Goal: Information Seeking & Learning: Learn about a topic

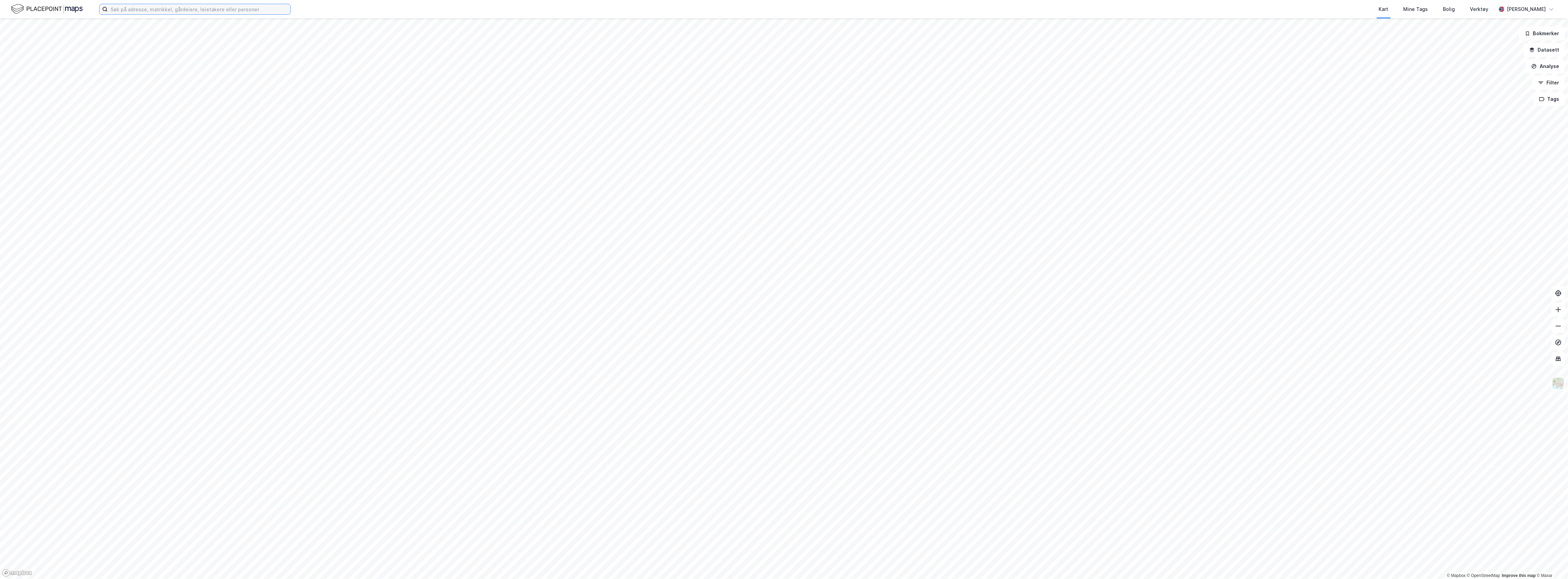
click at [135, 10] on input at bounding box center [199, 9] width 182 height 10
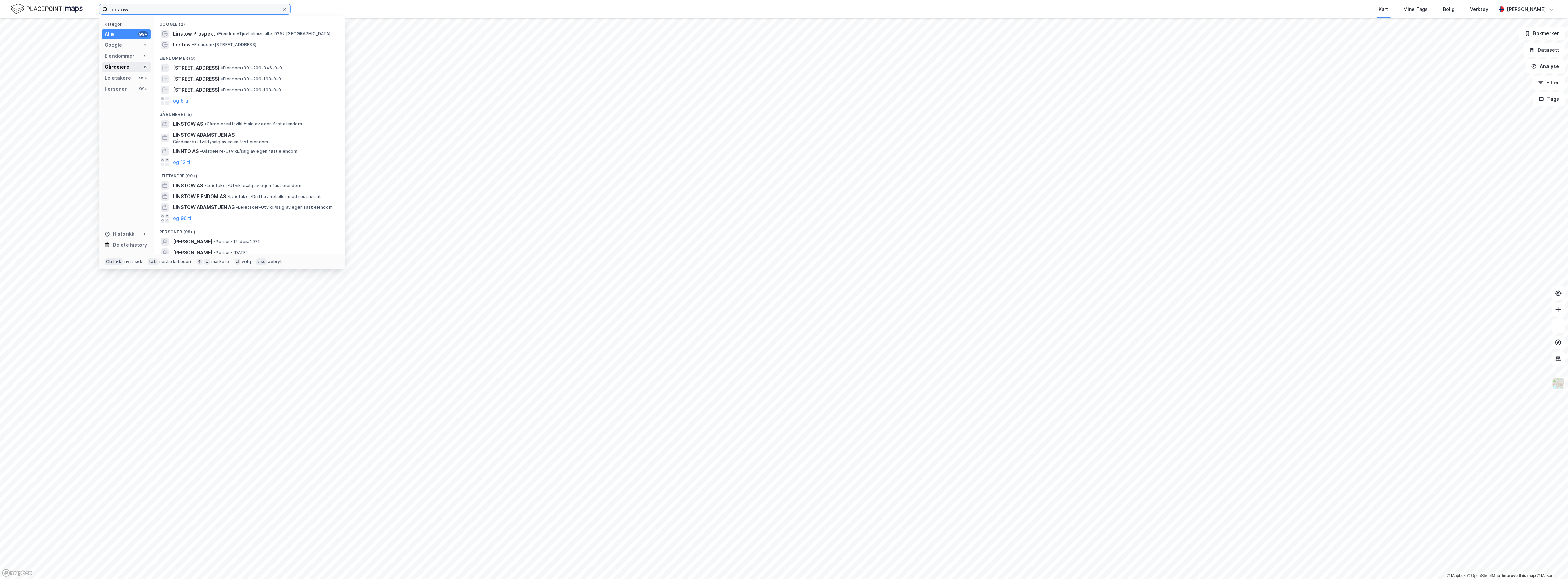
type input "linstow"
click at [116, 67] on div "Gårdeiere" at bounding box center [116, 67] width 24 height 8
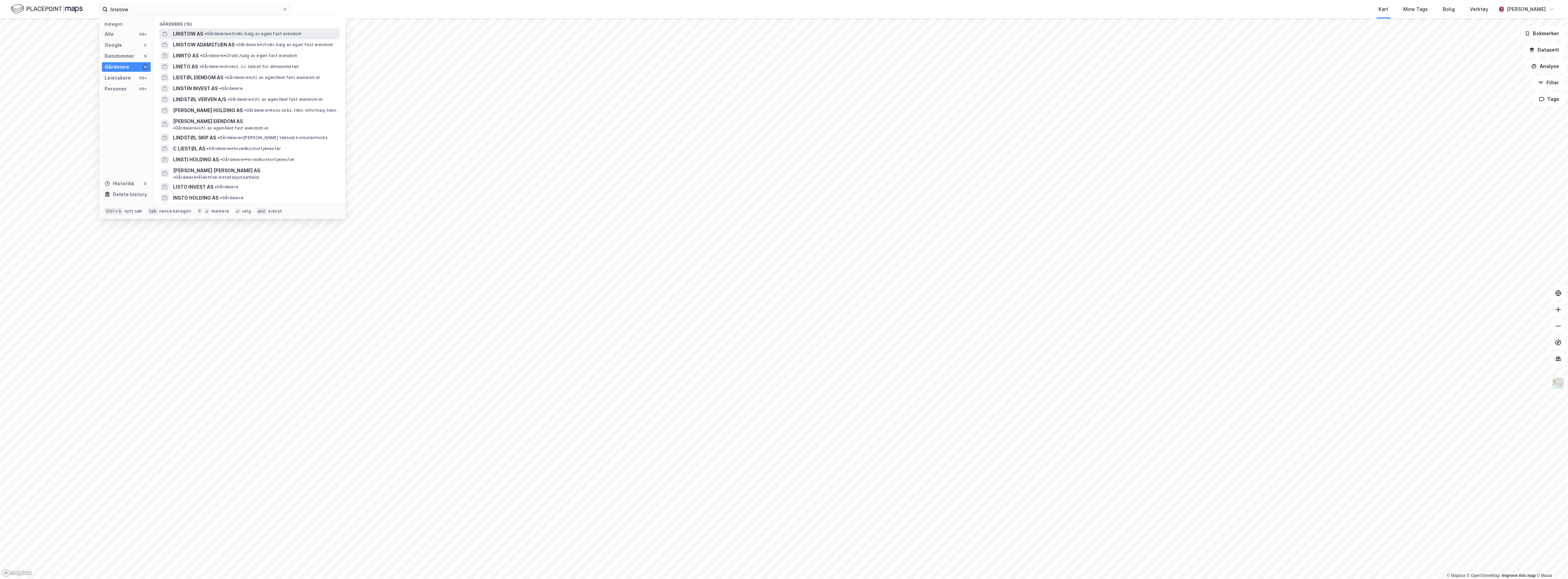
click at [192, 33] on span "LINSTOW AS" at bounding box center [188, 34] width 30 height 8
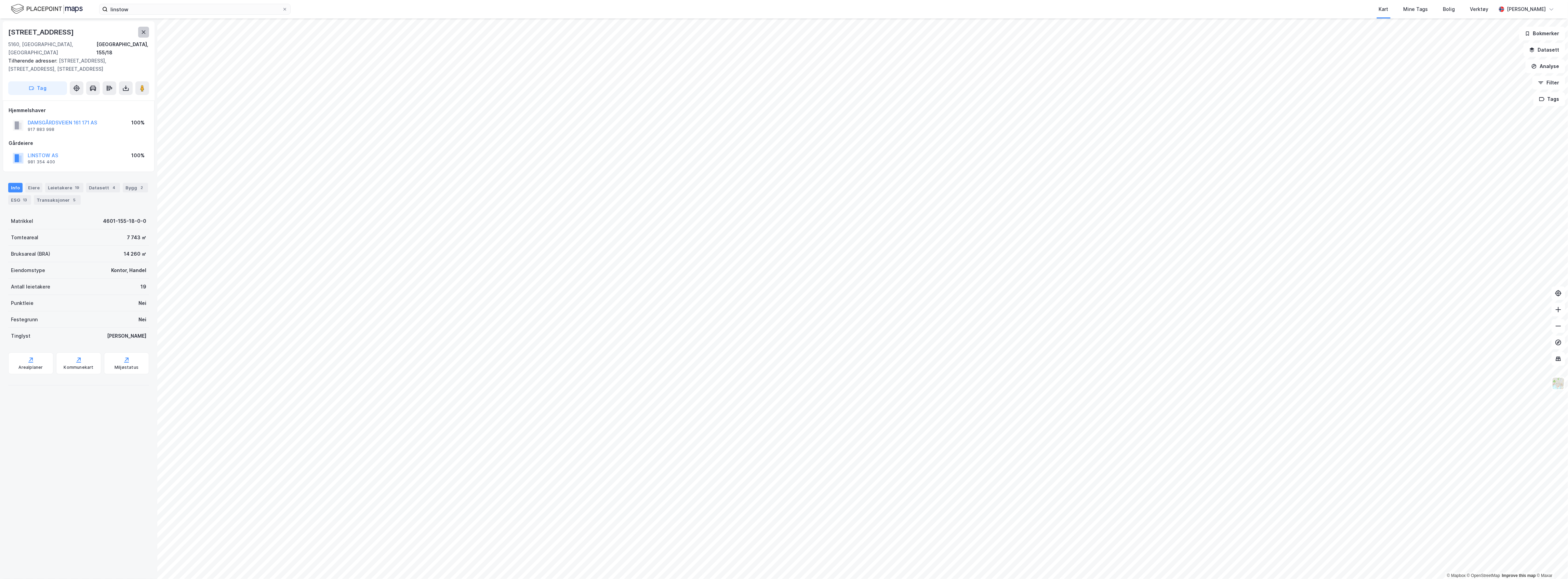
click at [147, 31] on button at bounding box center [144, 32] width 11 height 11
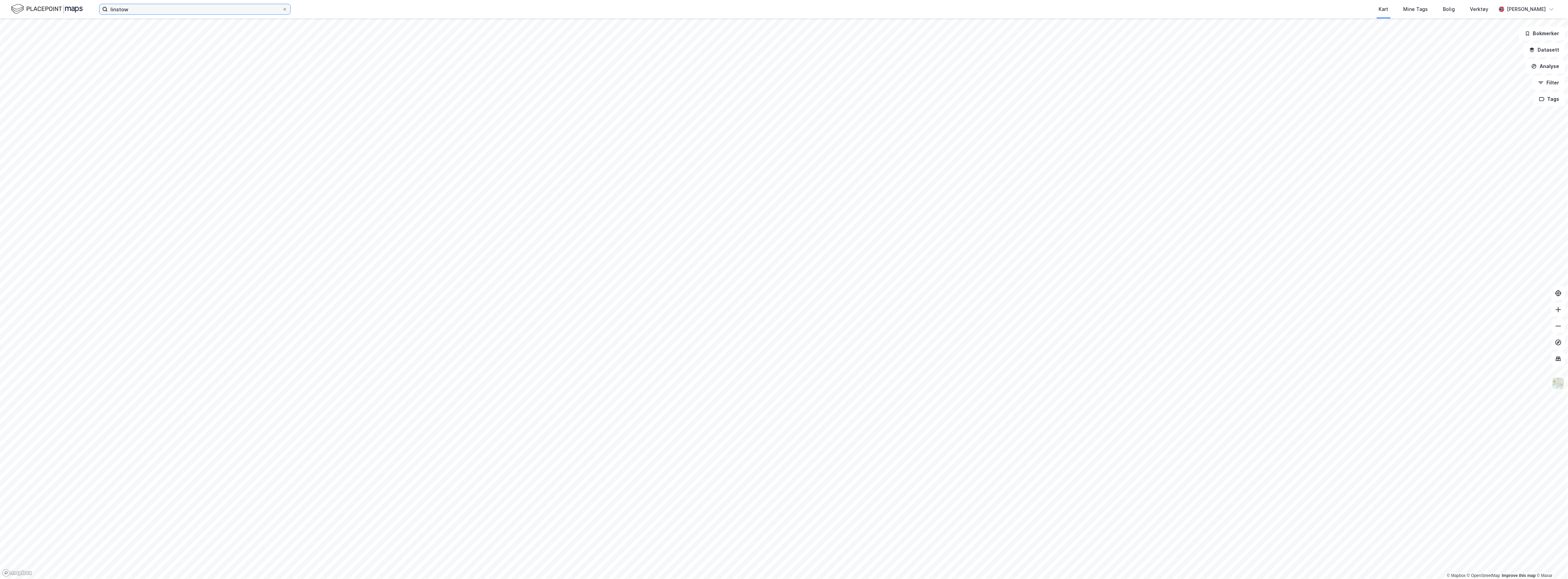
click at [155, 9] on input "linstow" at bounding box center [194, 9] width 174 height 10
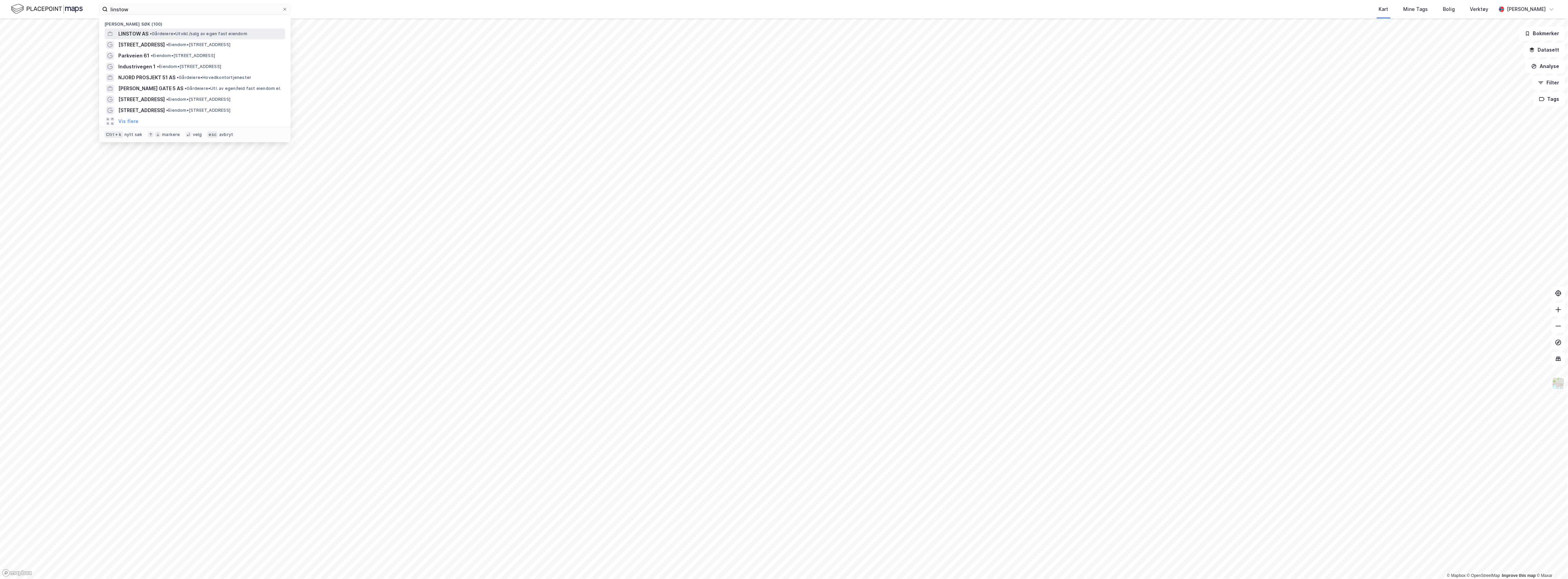
click at [141, 36] on span "LINSTOW AS" at bounding box center [133, 34] width 30 height 8
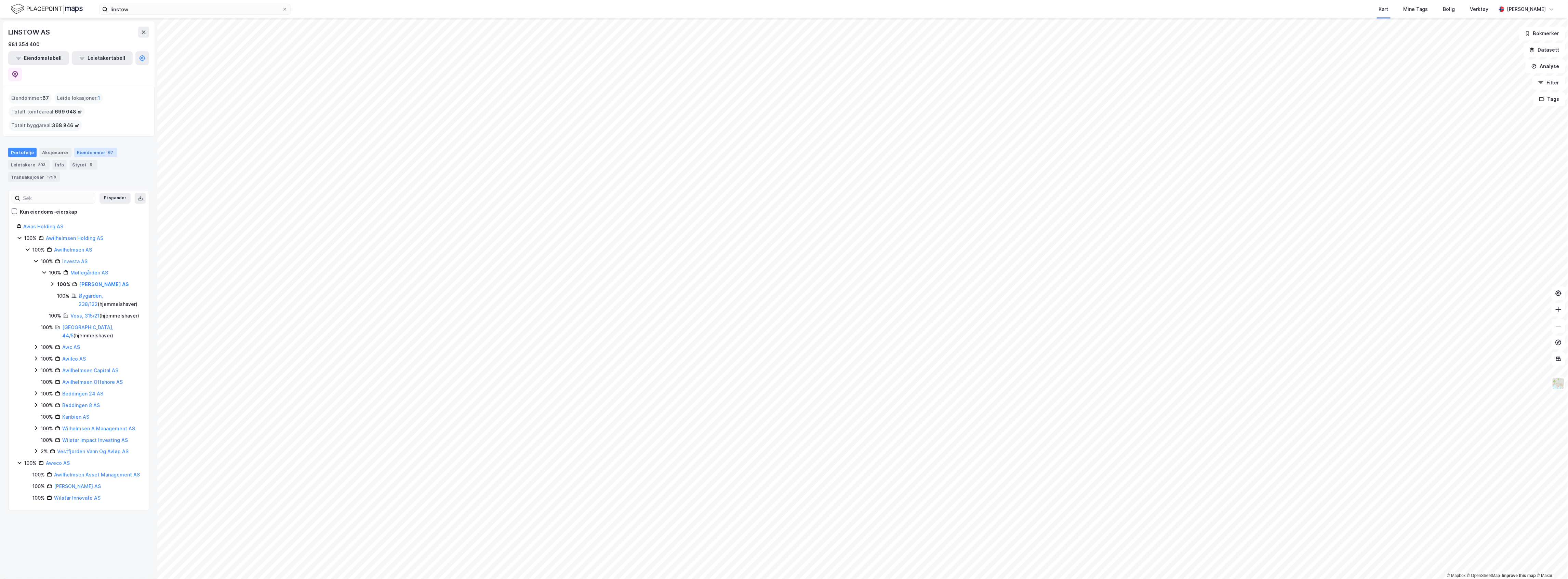
click at [81, 147] on div "Eiendommer 67" at bounding box center [96, 152] width 43 height 9
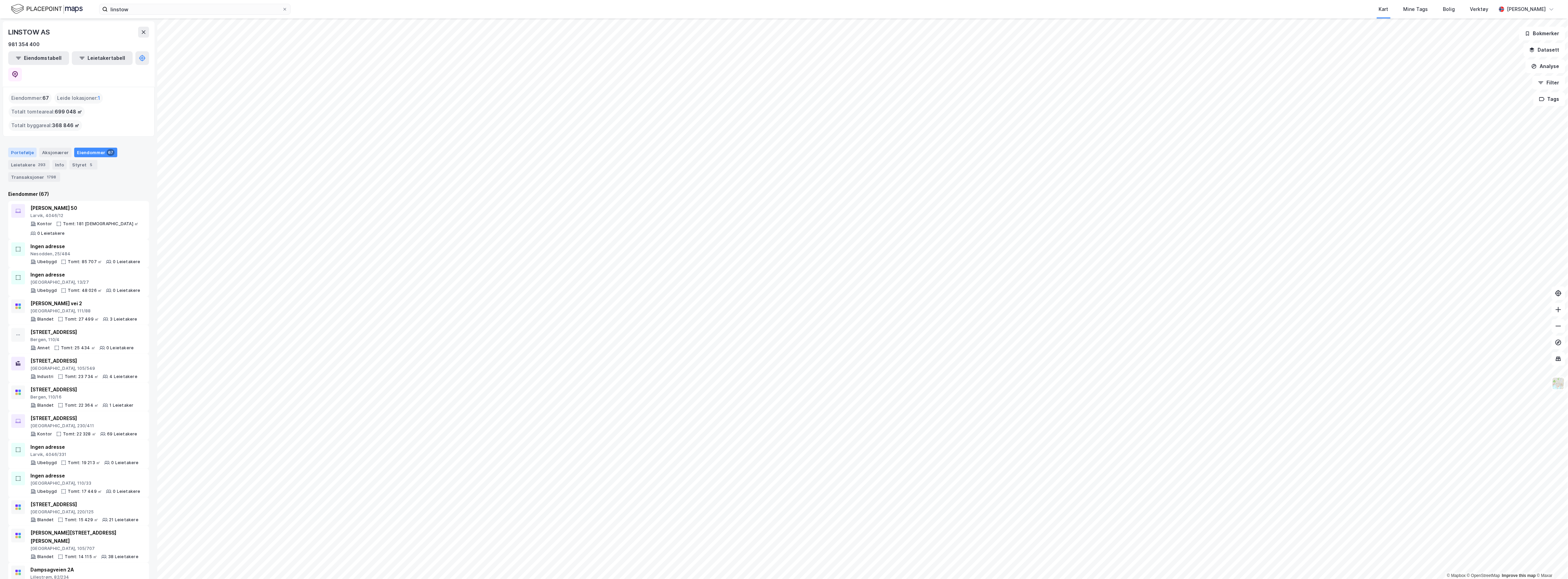
click at [16, 147] on div "Portefølje" at bounding box center [22, 152] width 28 height 9
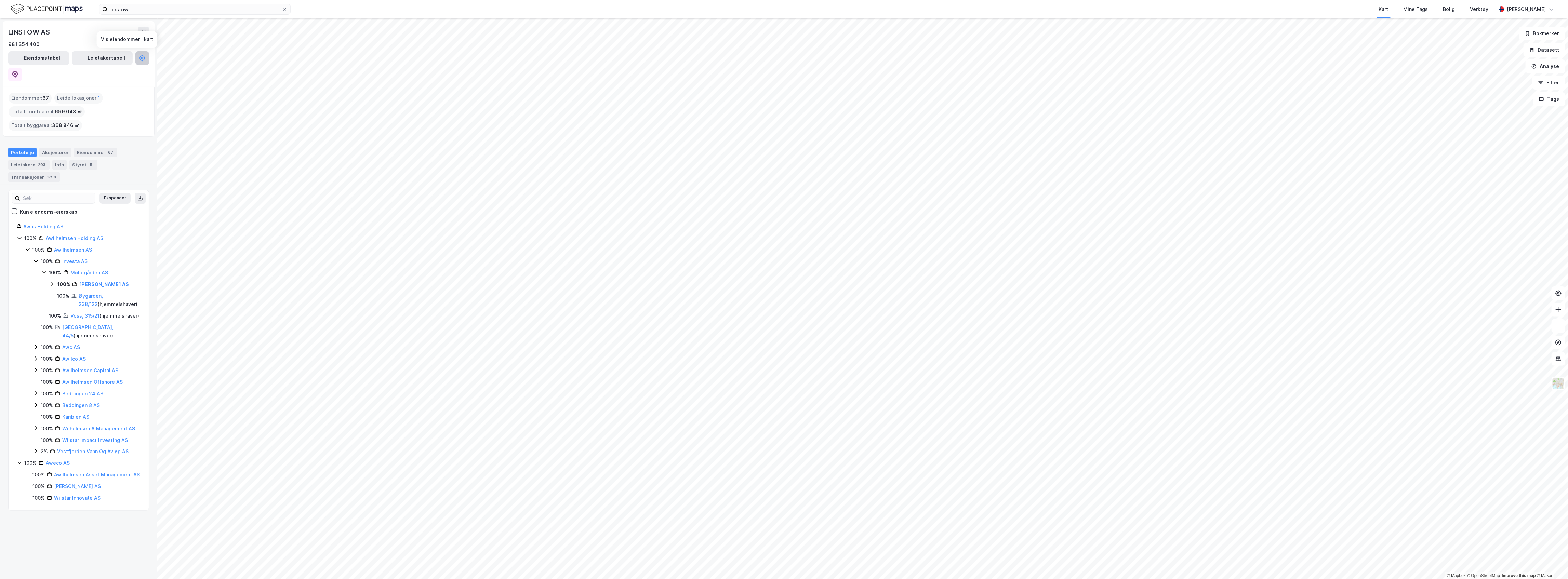
click at [139, 58] on icon at bounding box center [142, 58] width 7 height 7
click at [1555, 100] on button "Tags" at bounding box center [1549, 99] width 32 height 14
click at [21, 55] on button "Eiendomstabell" at bounding box center [38, 58] width 61 height 14
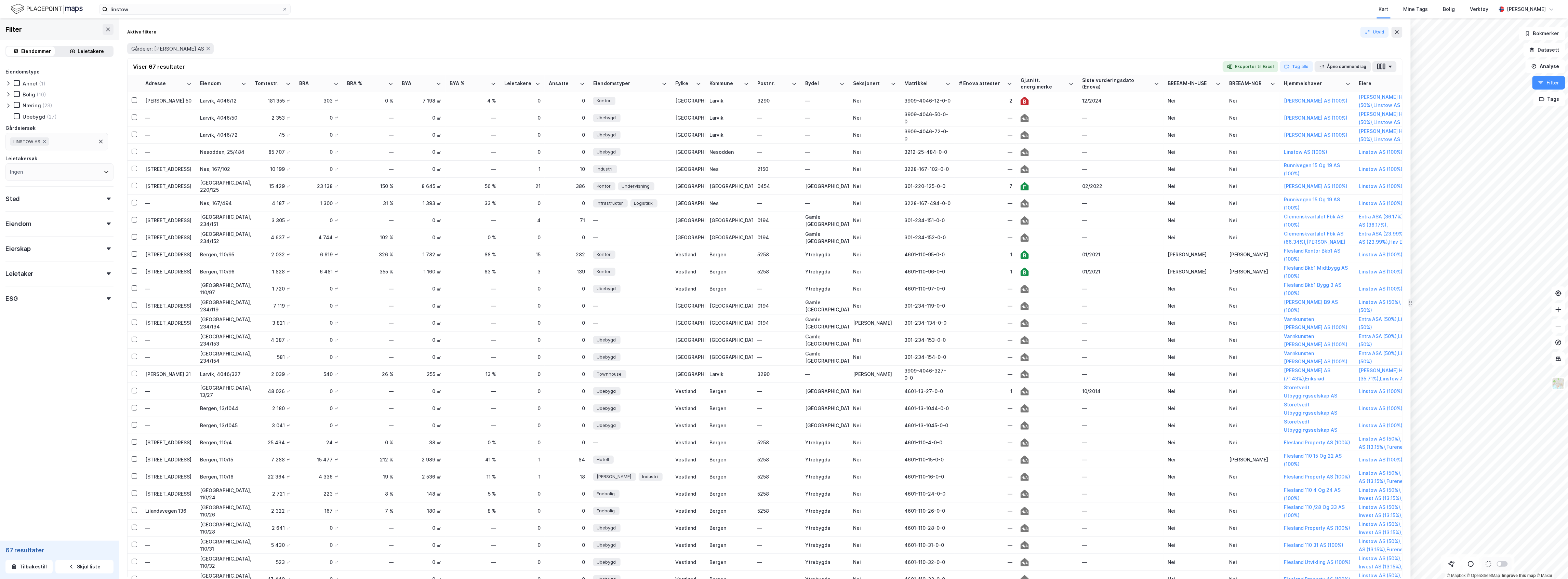
click at [41, 202] on div "Sted" at bounding box center [59, 195] width 108 height 19
click at [63, 230] on div "Ingen" at bounding box center [59, 229] width 108 height 17
type input "vestla"
click at [20, 263] on div "Vestland" at bounding box center [30, 264] width 21 height 8
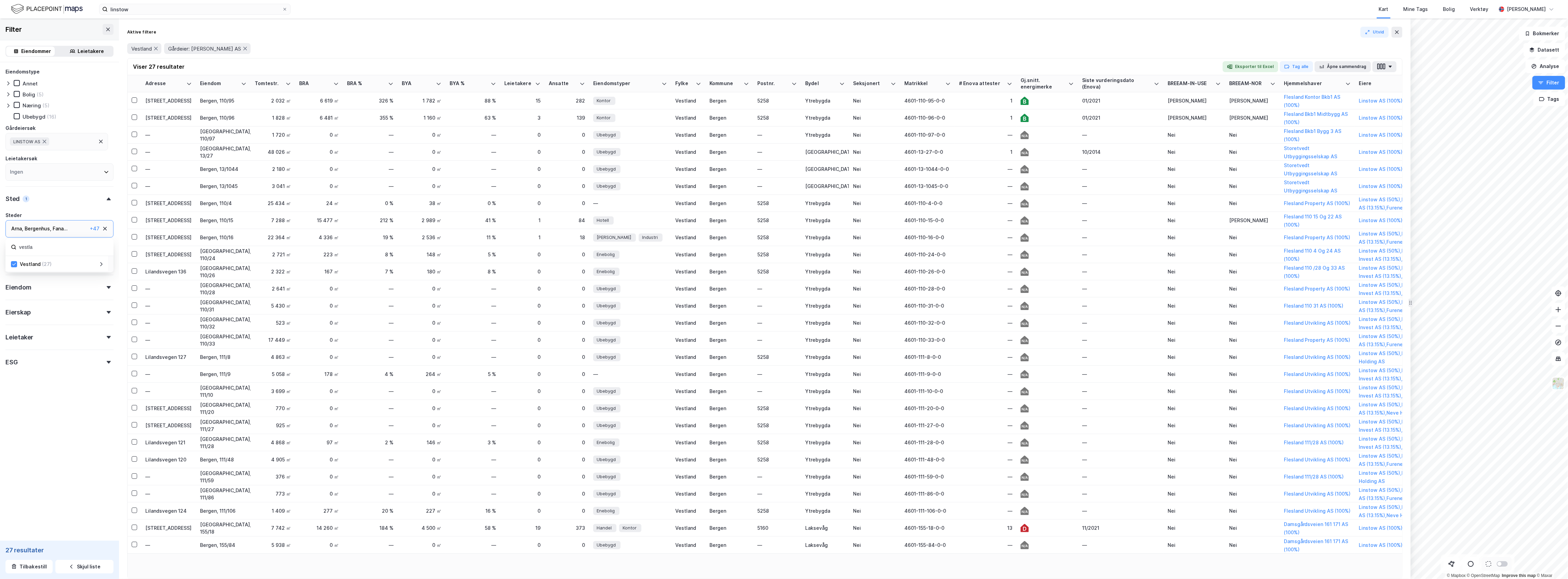
click at [81, 461] on div "Filter Eiendommer Leietakere Eiendomstype [PERSON_NAME] (5) Næring (5) Ubebygd …" at bounding box center [59, 299] width 119 height 560
drag, startPoint x: 1409, startPoint y: 187, endPoint x: 1521, endPoint y: 189, distance: 112.0
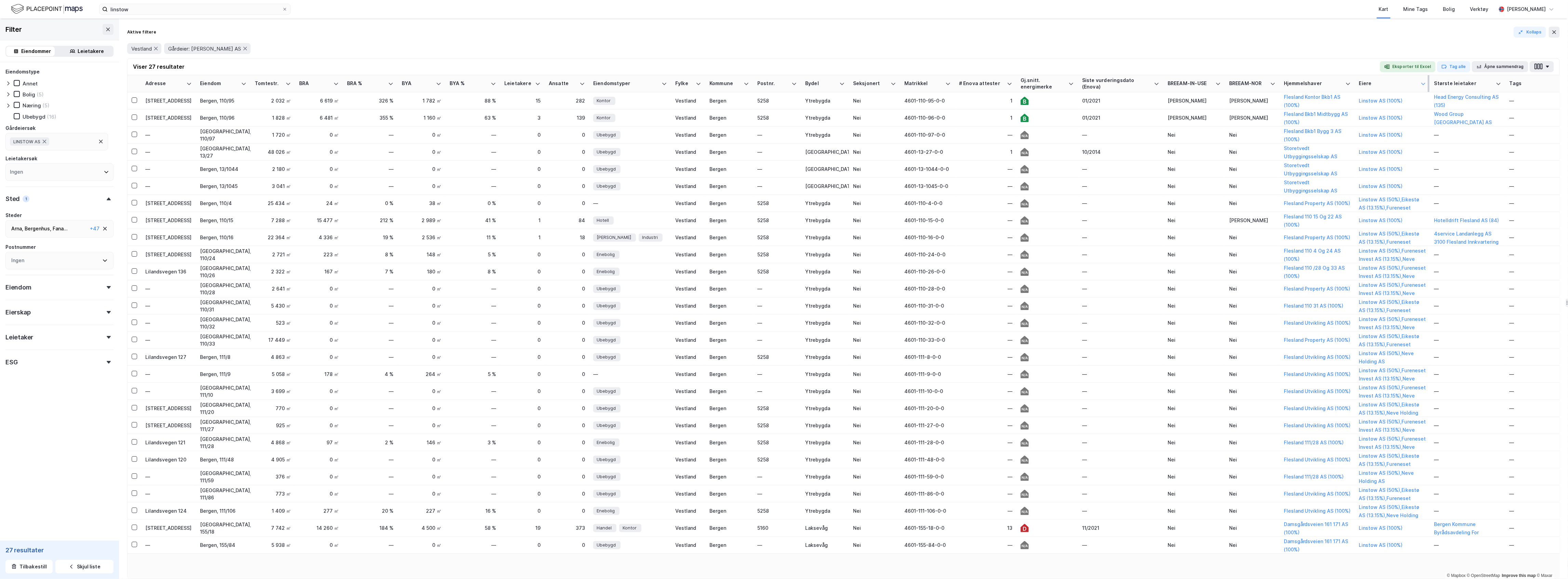
click at [1424, 86] on div at bounding box center [1423, 84] width 6 height 6
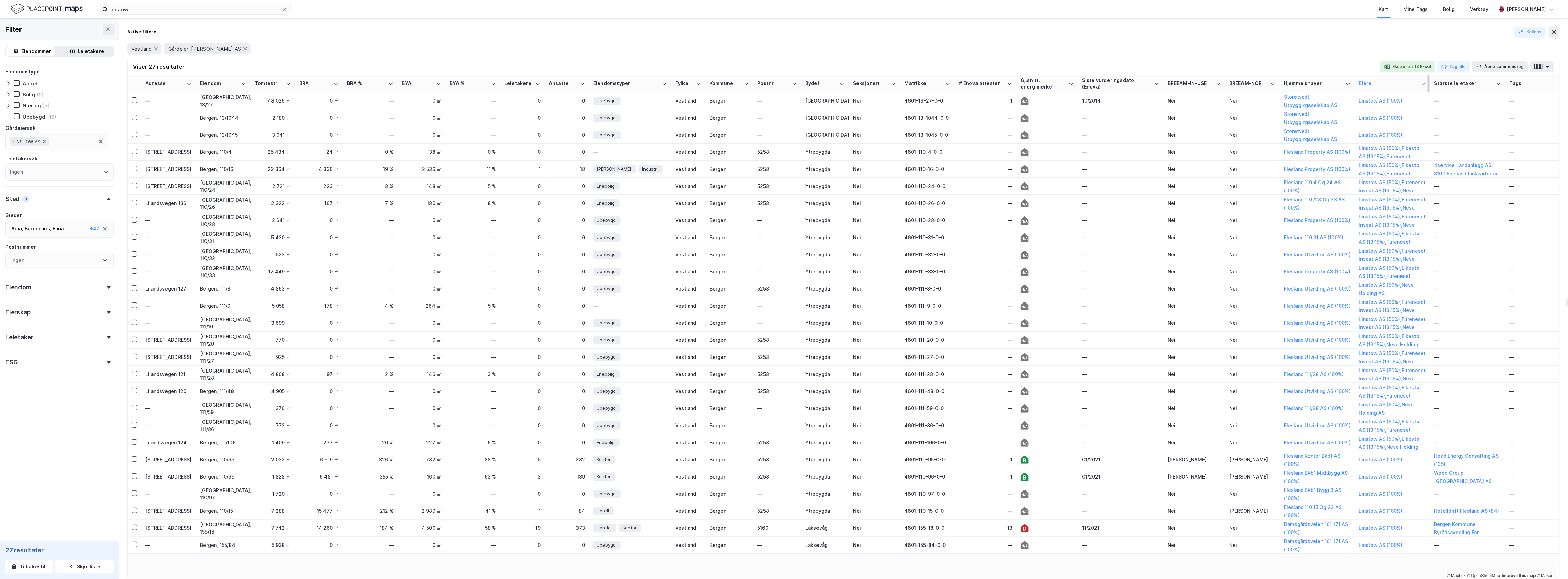
click at [1424, 86] on div at bounding box center [1423, 84] width 6 height 6
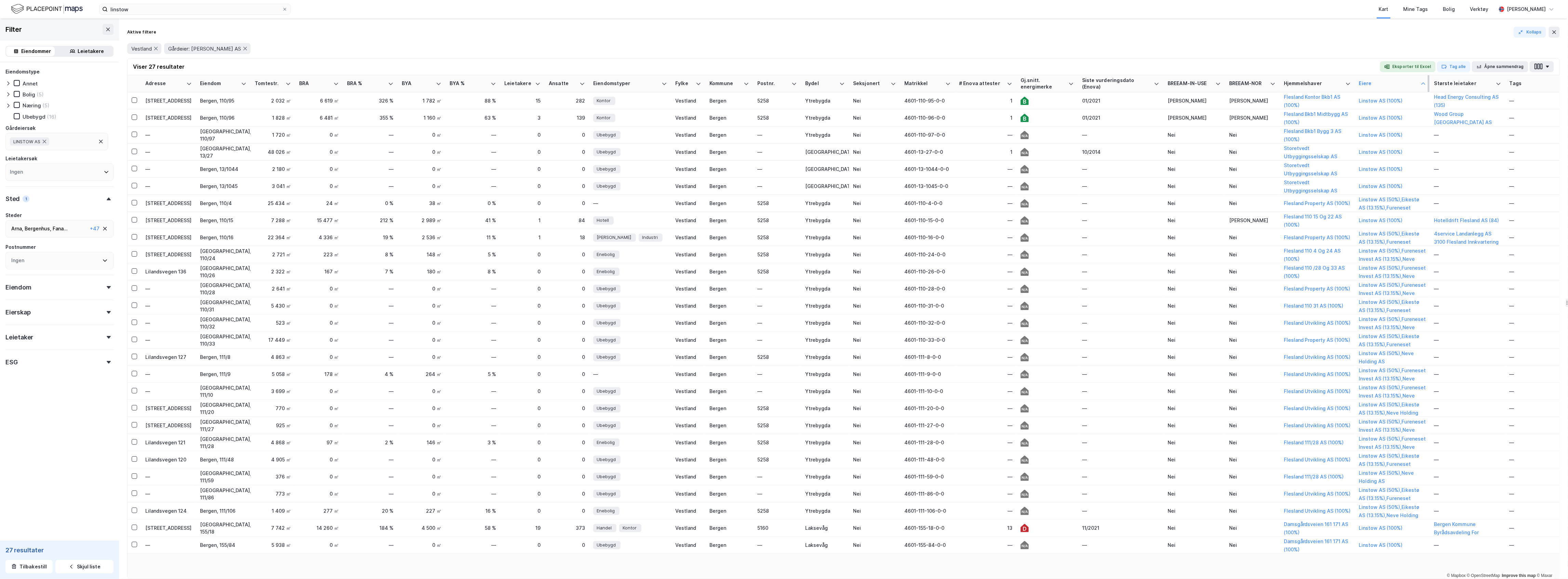
click at [1424, 86] on div at bounding box center [1423, 84] width 6 height 6
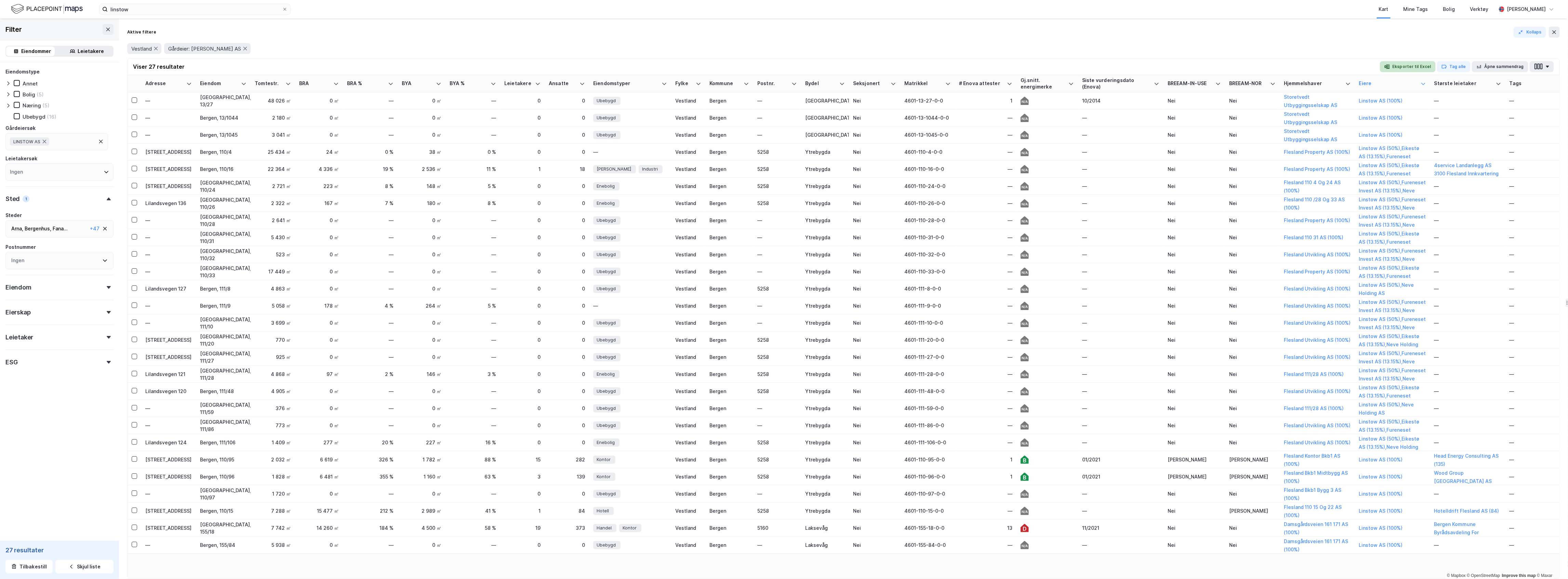
click at [1428, 66] on button "Eksporter til Excel" at bounding box center [1407, 67] width 56 height 11
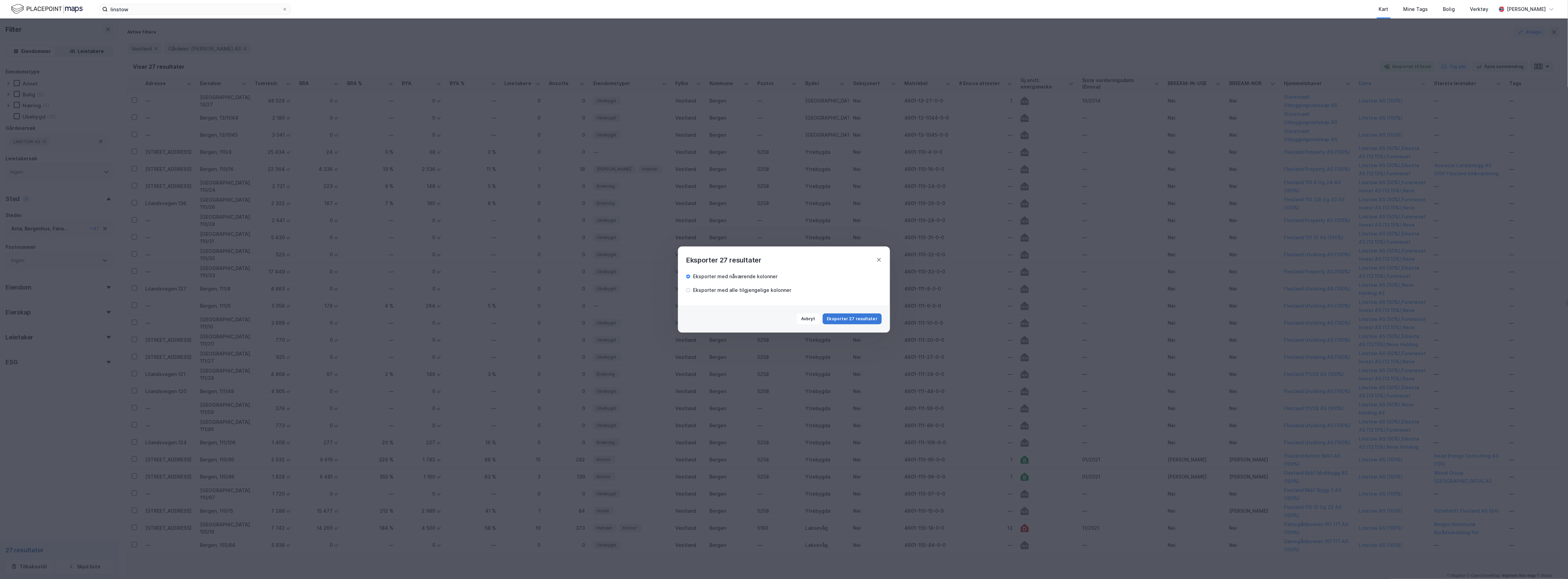
click at [871, 322] on button "Eksporter 27 resultater" at bounding box center [852, 319] width 59 height 11
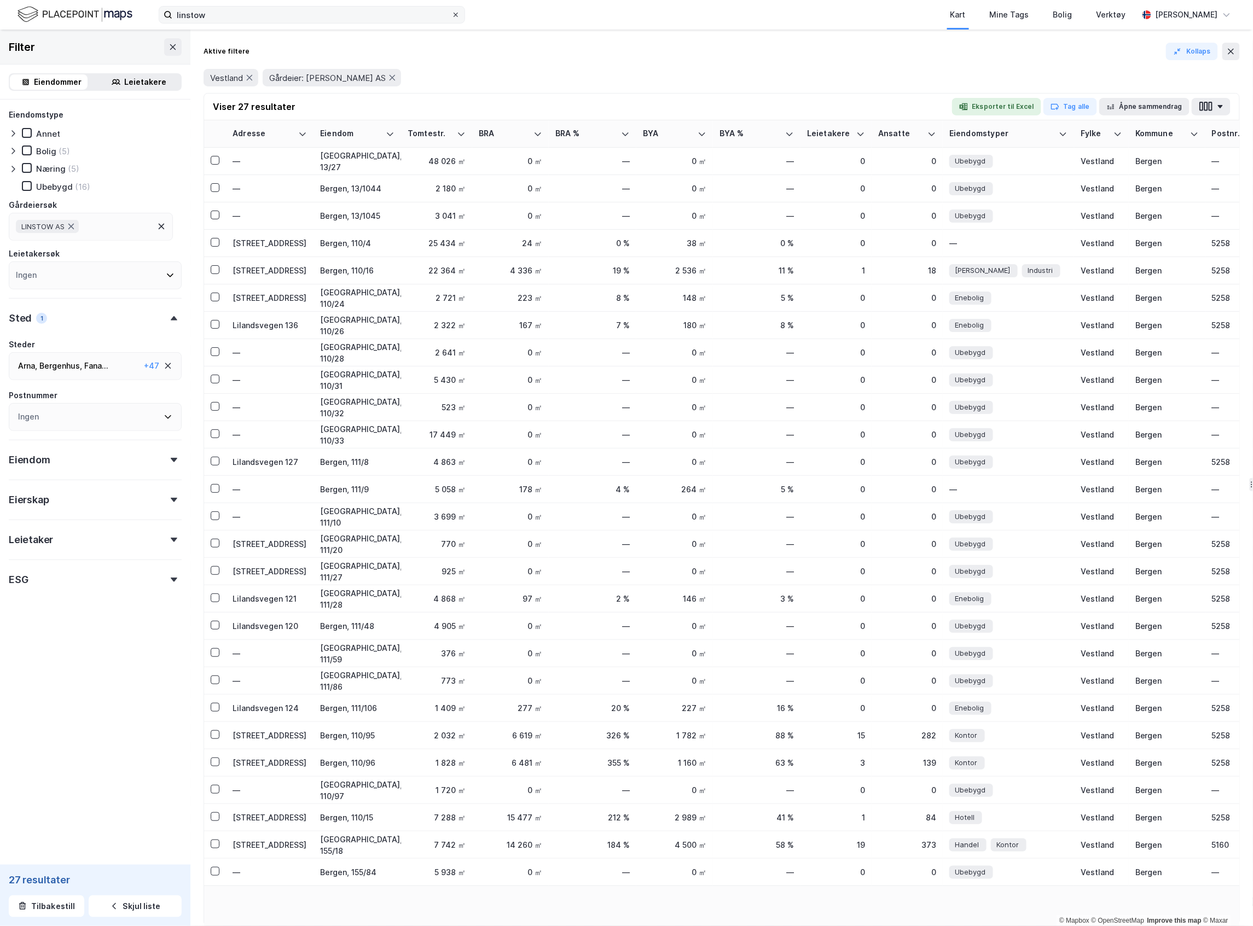
click at [456, 15] on icon at bounding box center [456, 15] width 4 height 4
click at [451, 15] on input "linstow" at bounding box center [311, 15] width 279 height 16
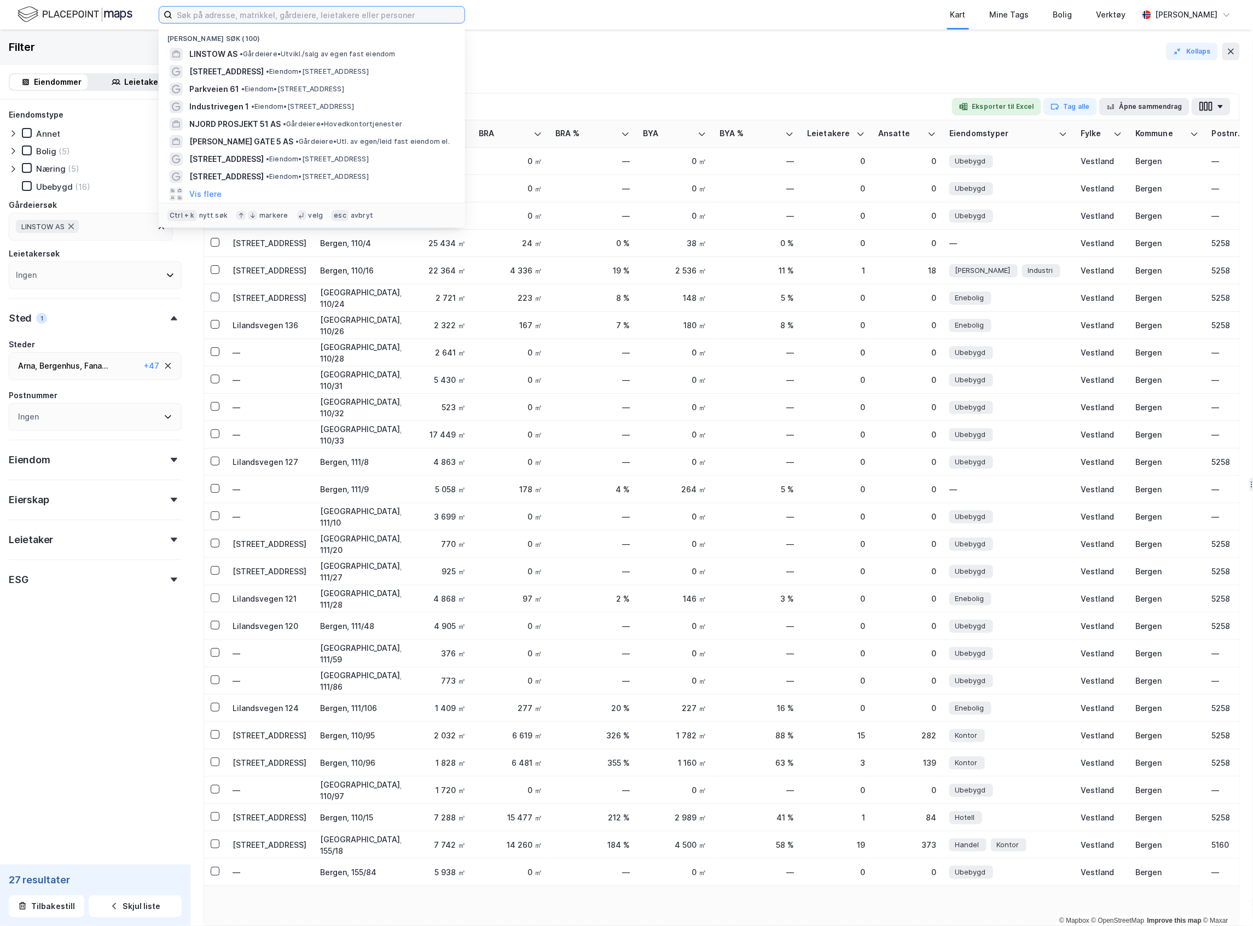
click at [252, 19] on input at bounding box center [318, 15] width 292 height 16
paste input "[STREET_ADDRESS]"
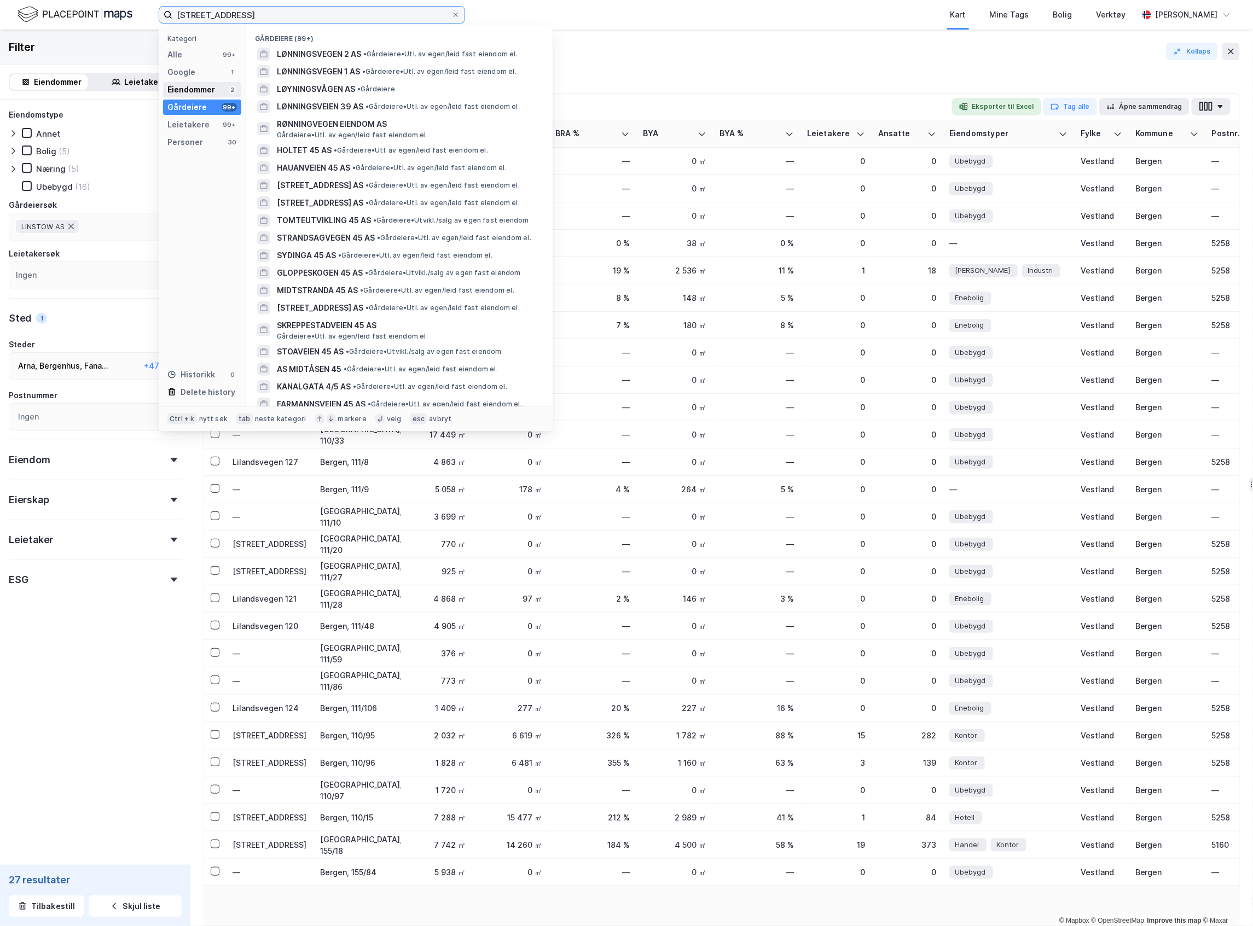
type input "[STREET_ADDRESS]"
click at [202, 86] on div "Eiendommer" at bounding box center [191, 89] width 48 height 13
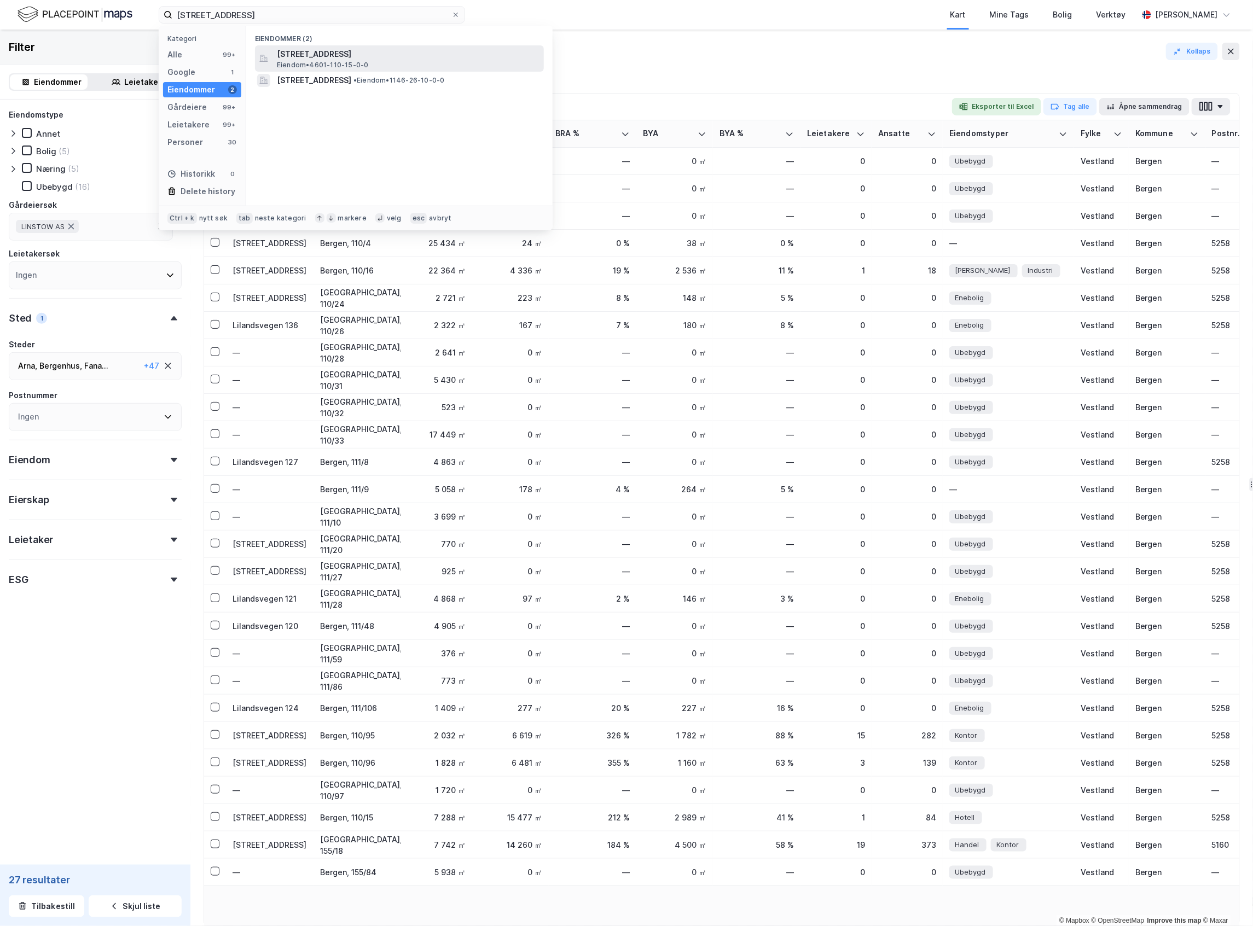
click at [407, 56] on span "[STREET_ADDRESS]" at bounding box center [408, 54] width 263 height 13
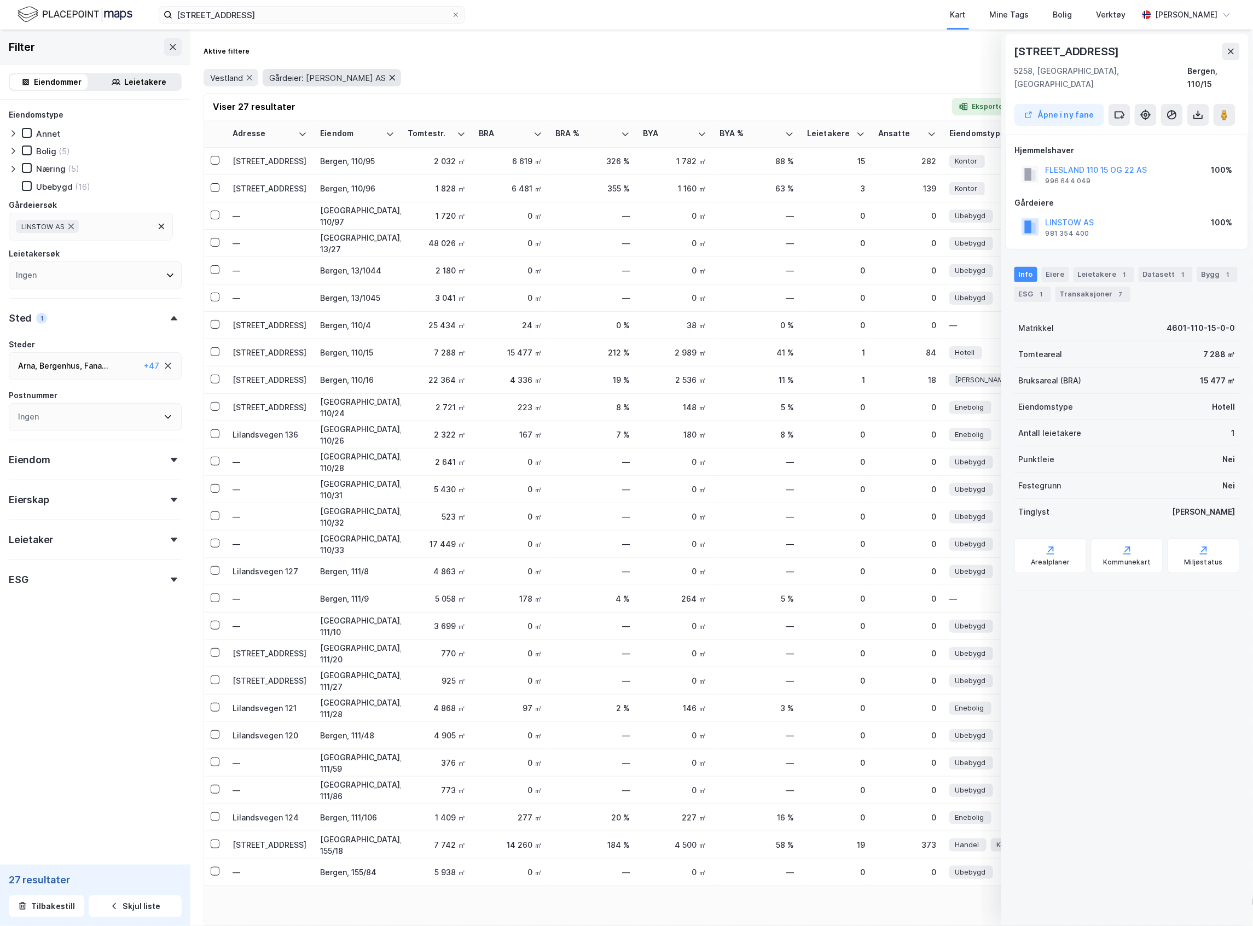
click at [388, 73] on icon at bounding box center [392, 77] width 9 height 9
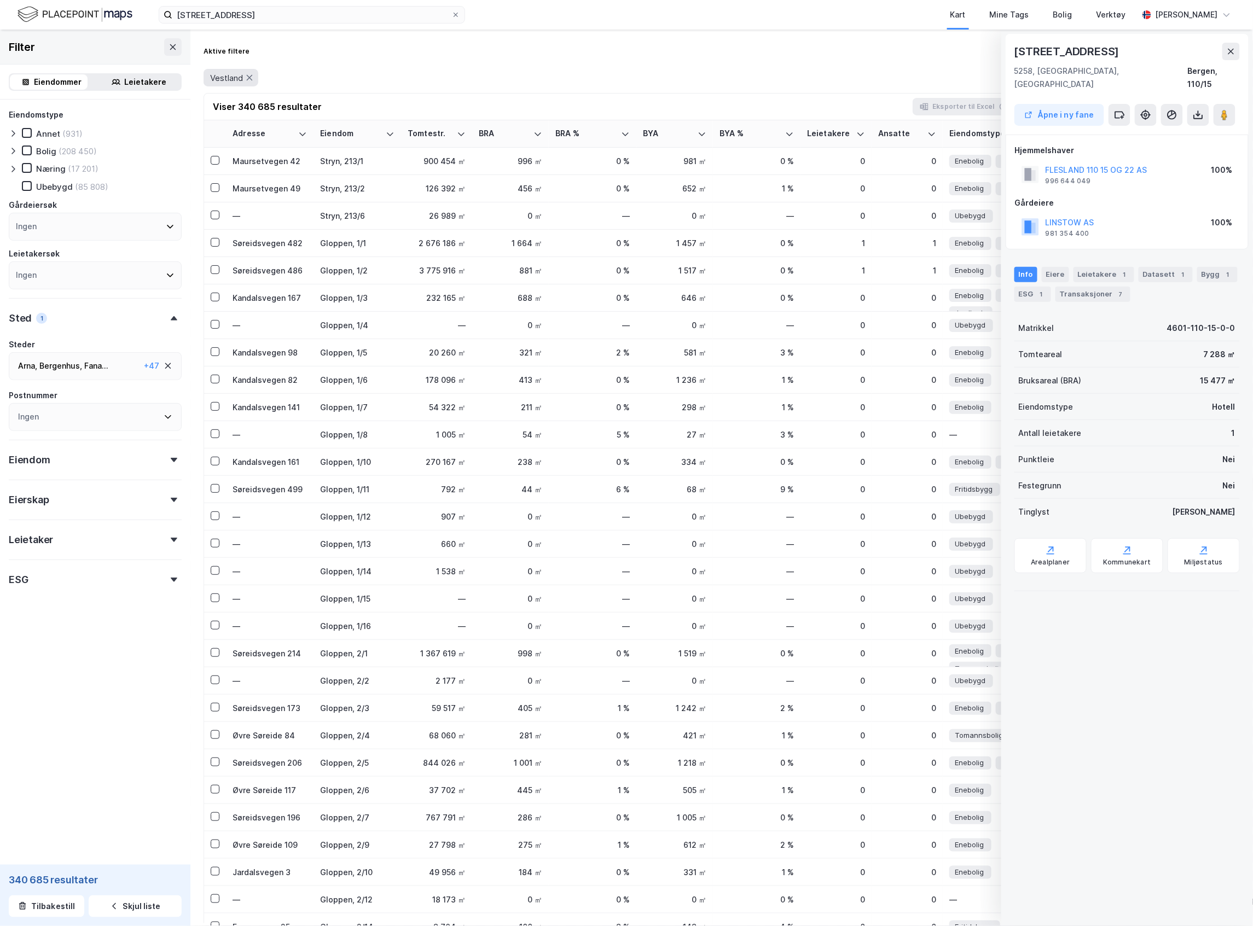
click at [255, 82] on div "Vestland" at bounding box center [231, 78] width 55 height 18
click at [252, 78] on icon at bounding box center [249, 77] width 9 height 9
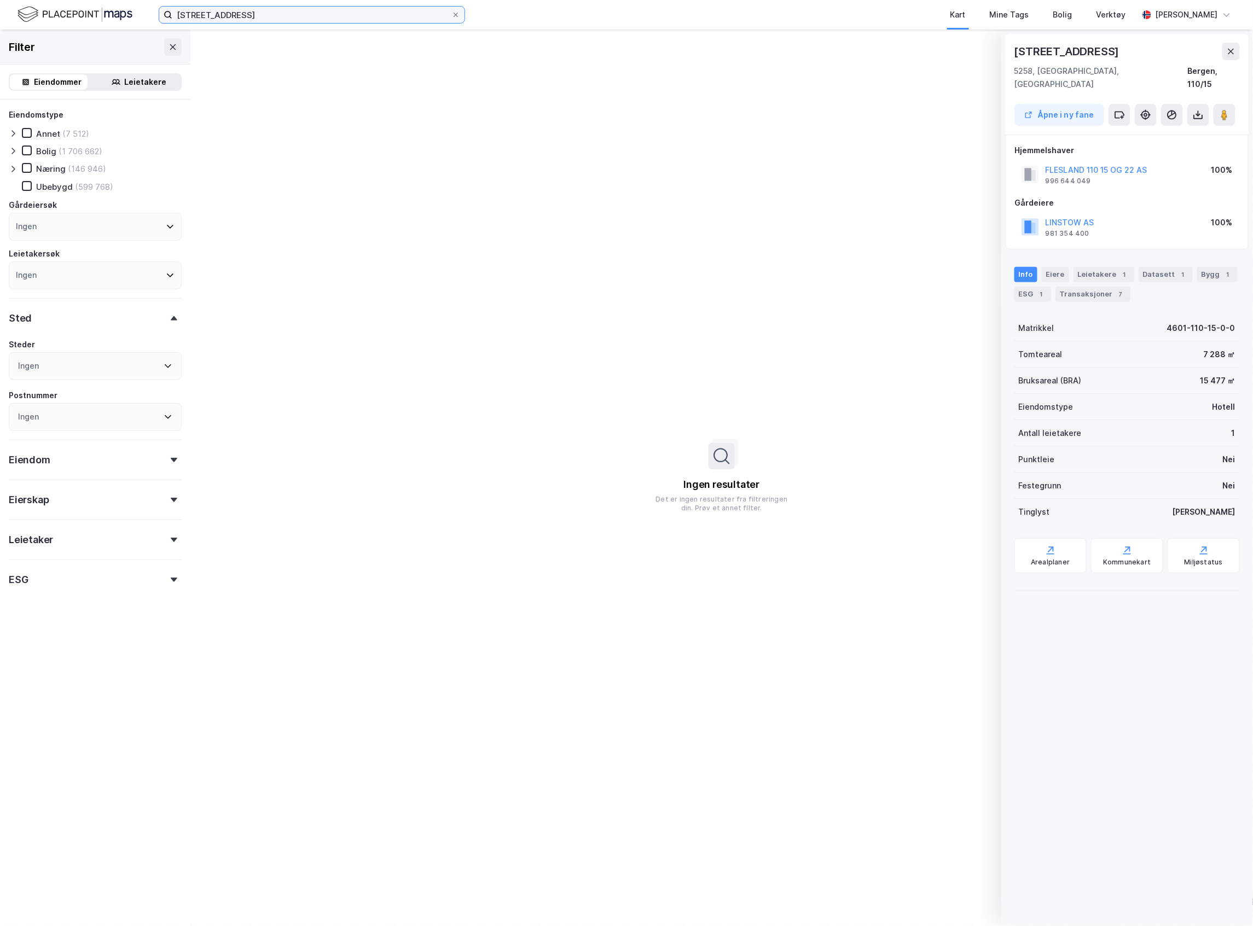
click at [322, 22] on input "[STREET_ADDRESS]" at bounding box center [311, 15] width 279 height 16
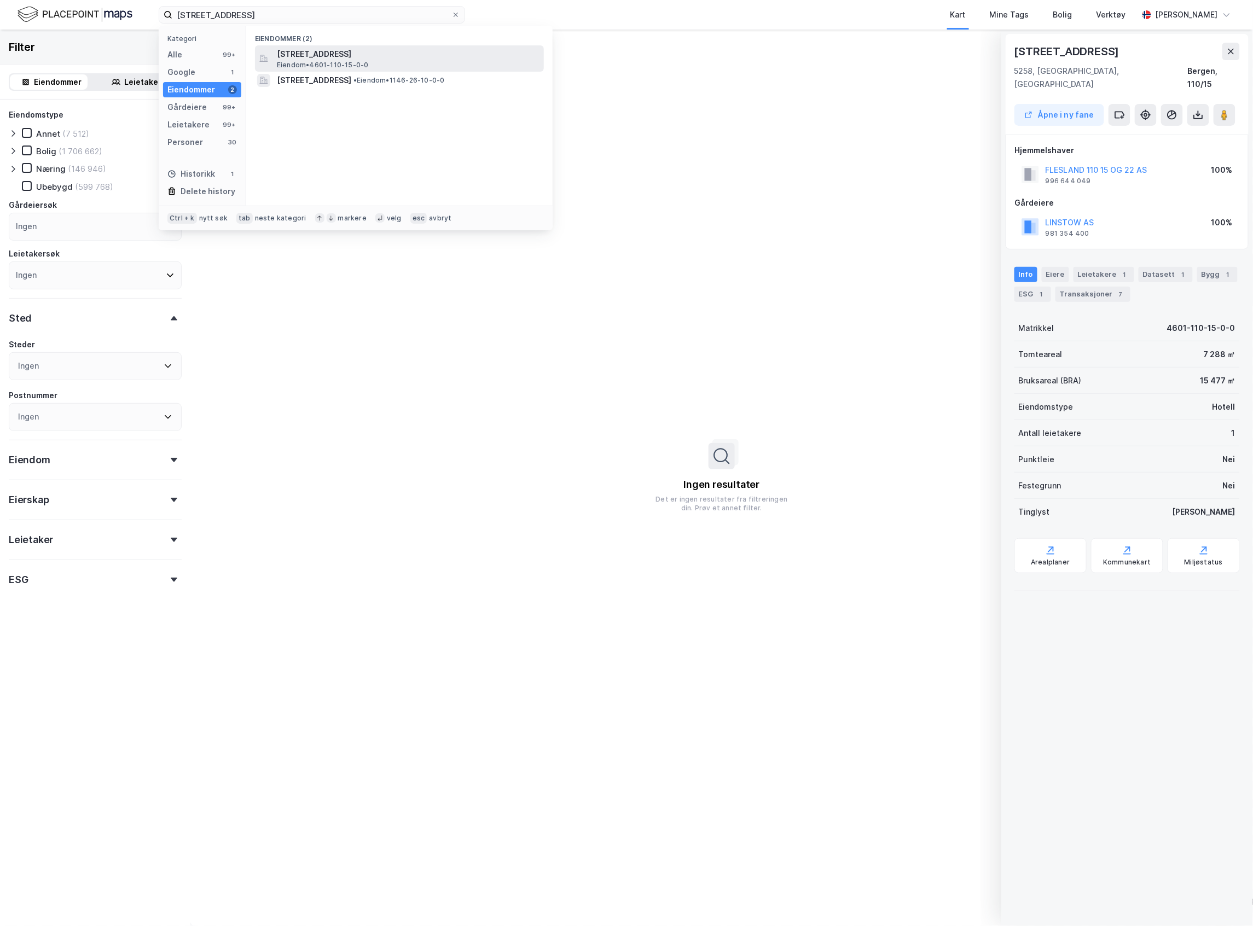
click at [334, 51] on span "[STREET_ADDRESS]" at bounding box center [408, 54] width 263 height 13
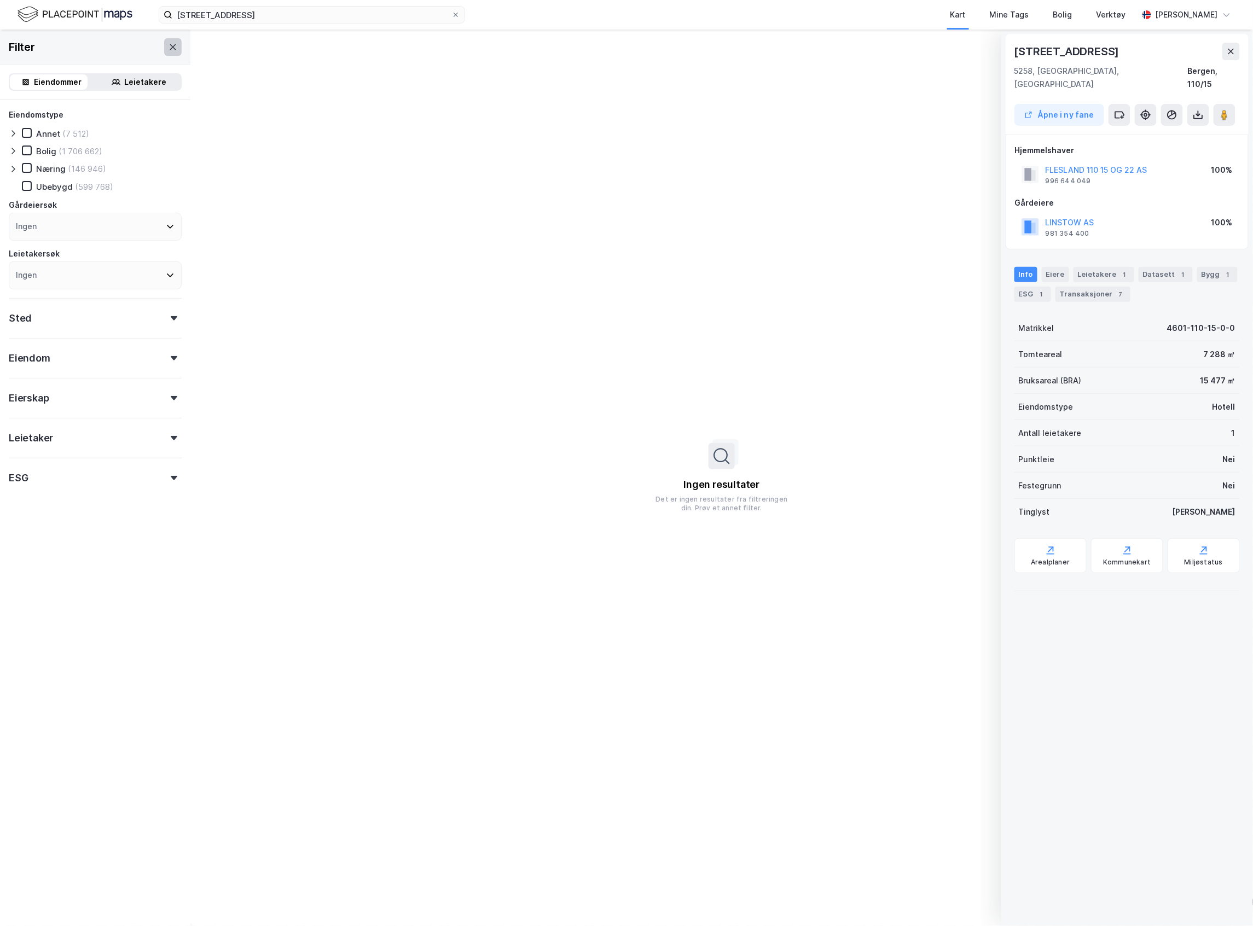
click at [164, 40] on button at bounding box center [173, 47] width 18 height 18
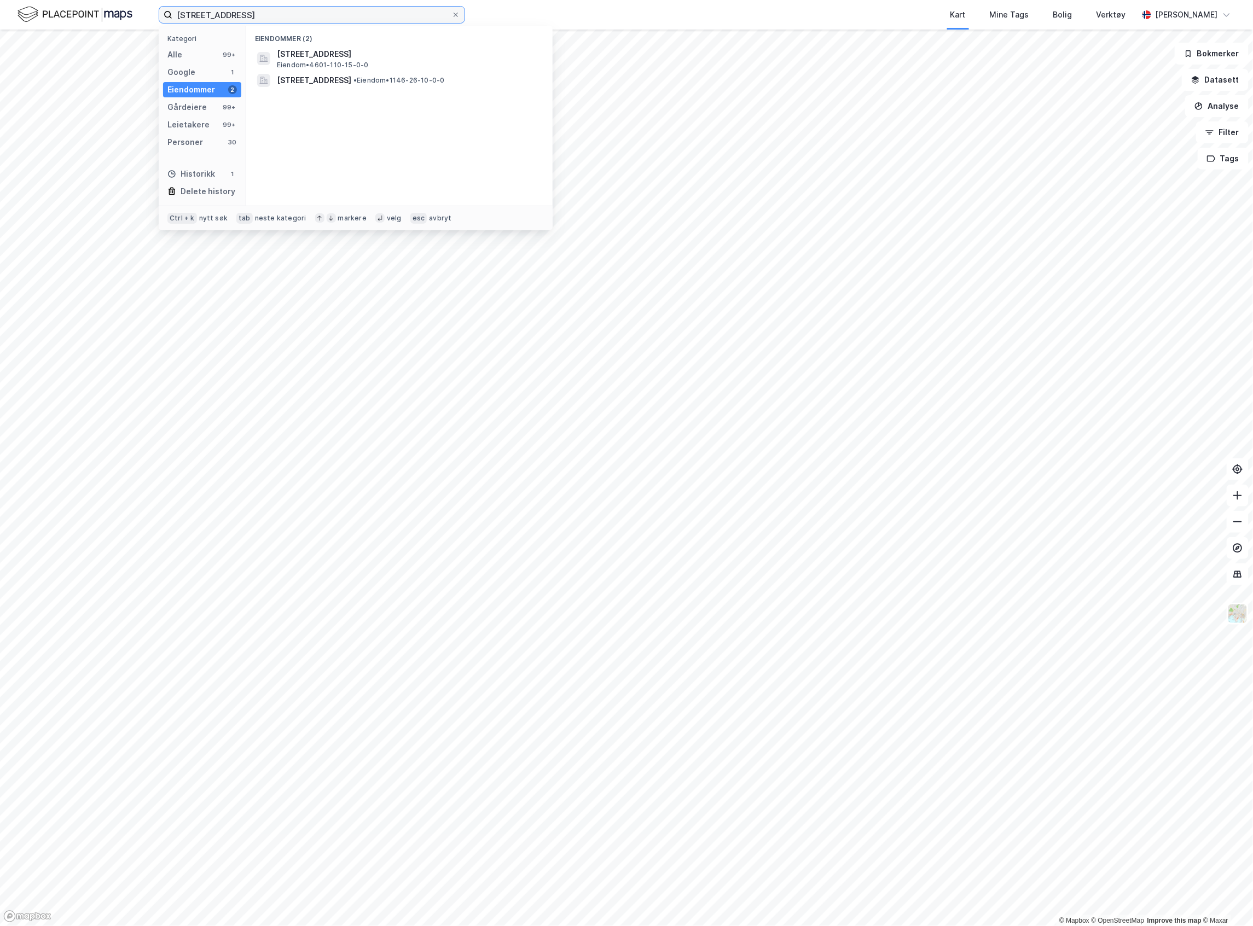
click at [285, 19] on input "[STREET_ADDRESS]" at bounding box center [311, 15] width 279 height 16
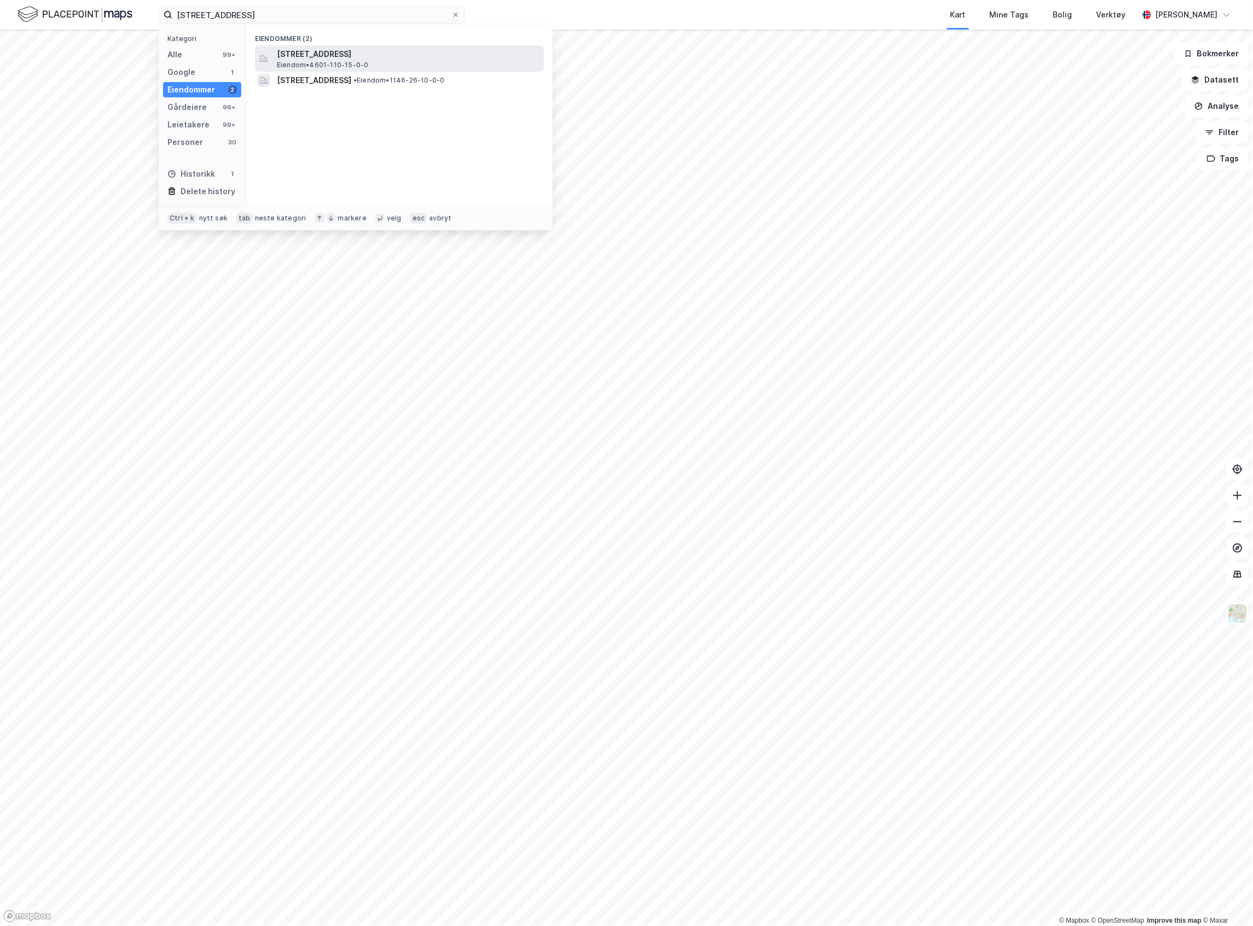
click at [306, 49] on span "[STREET_ADDRESS]" at bounding box center [408, 54] width 263 height 13
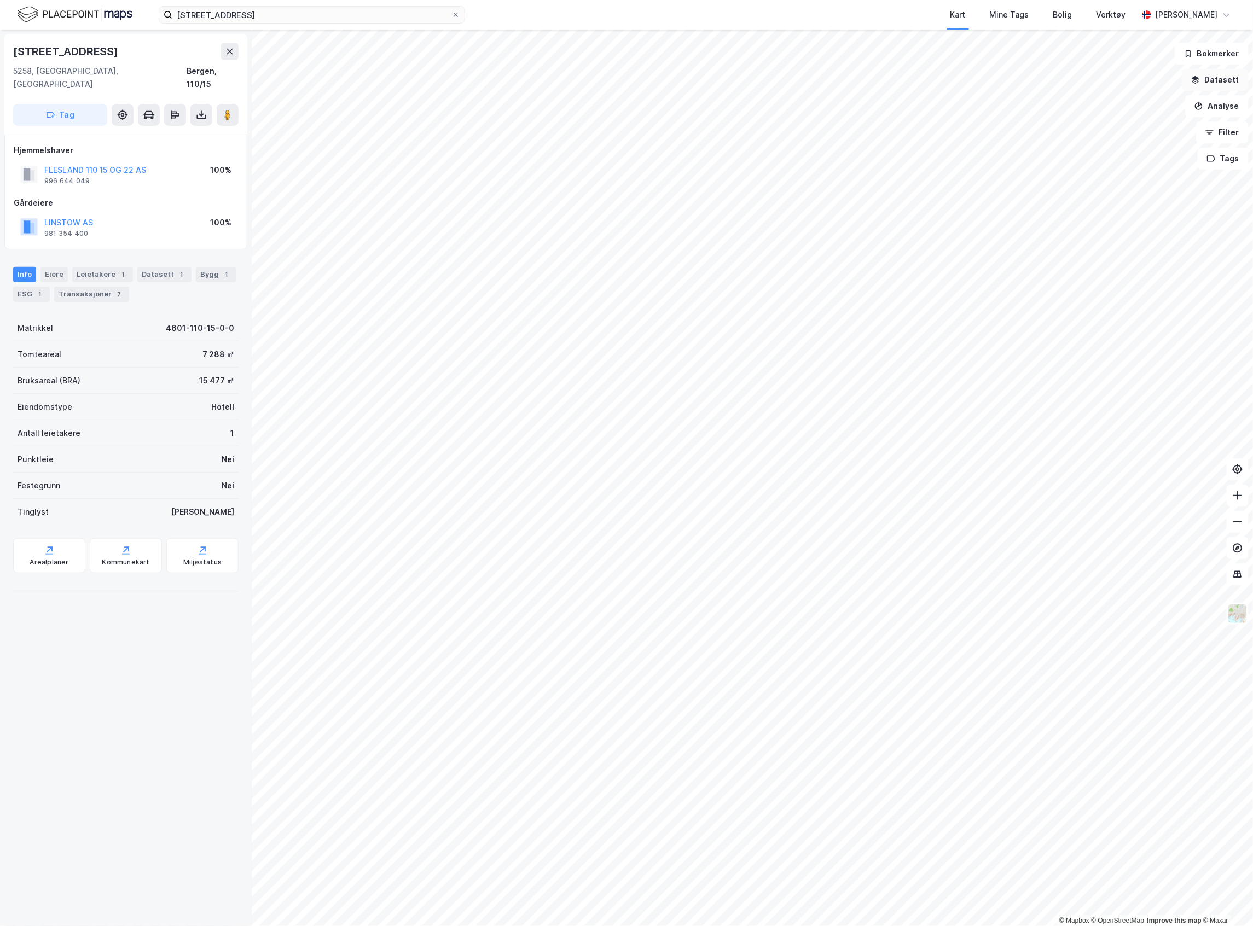
click at [1213, 88] on button "Datasett" at bounding box center [1215, 80] width 67 height 22
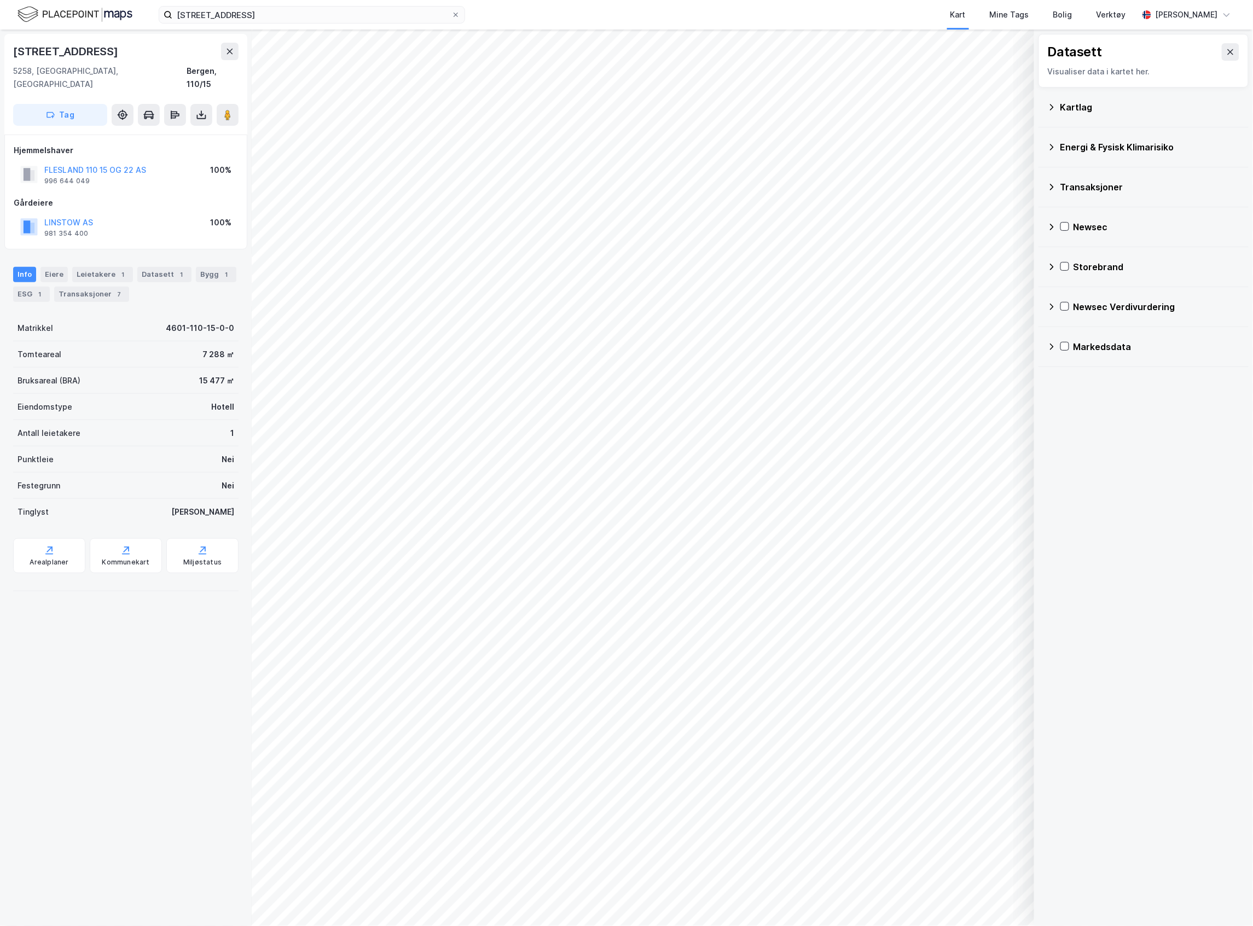
click at [1165, 311] on div "Newsec Verdivurdering" at bounding box center [1157, 306] width 166 height 13
click at [1075, 328] on div "Referanser" at bounding box center [1151, 333] width 178 height 26
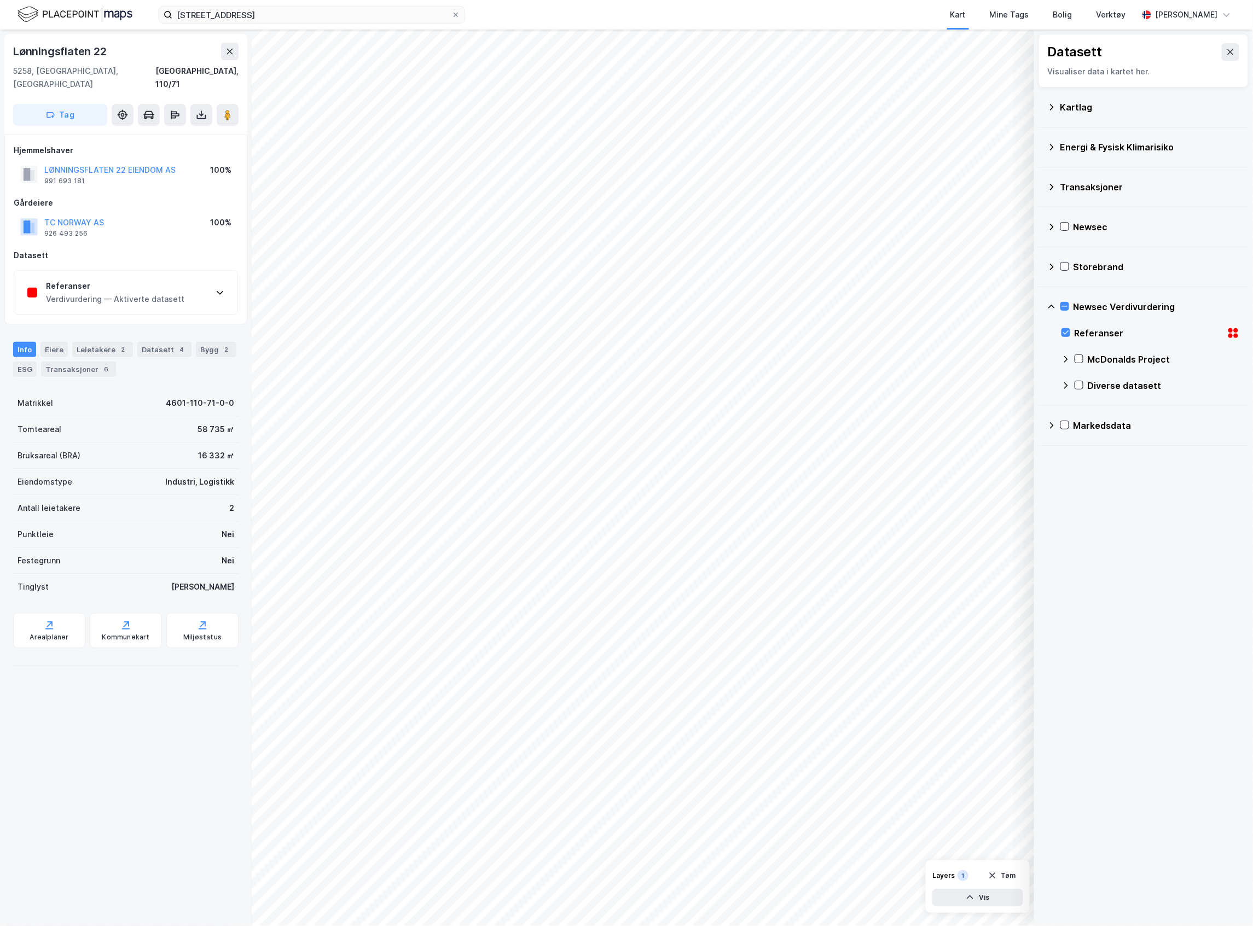
click at [202, 283] on div "Referanser Verdivurdering — Aktiverte datasett" at bounding box center [125, 293] width 223 height 44
click at [125, 280] on div "Referanser" at bounding box center [115, 286] width 138 height 13
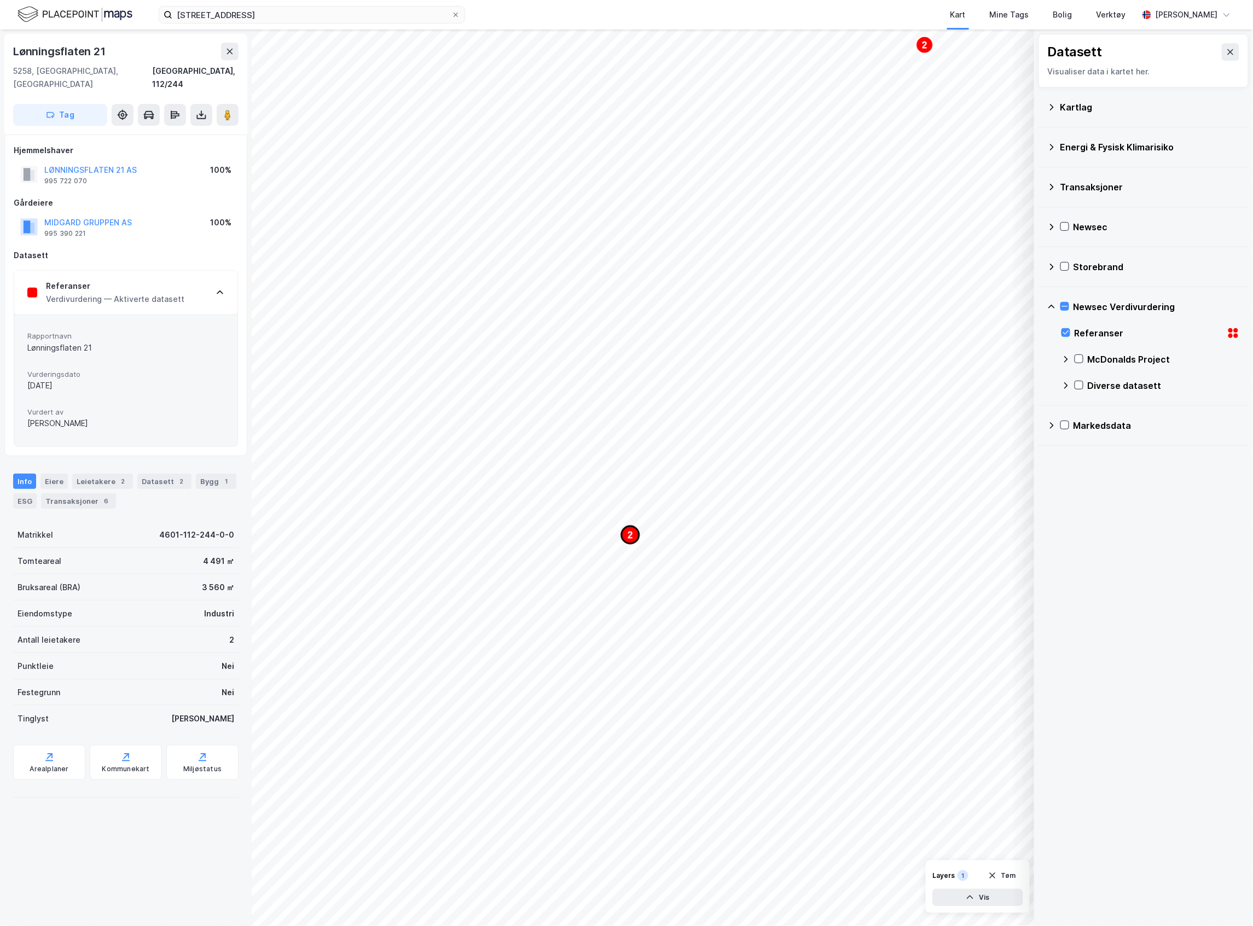
click at [625, 535] on icon "Map marker" at bounding box center [631, 535] width 18 height 18
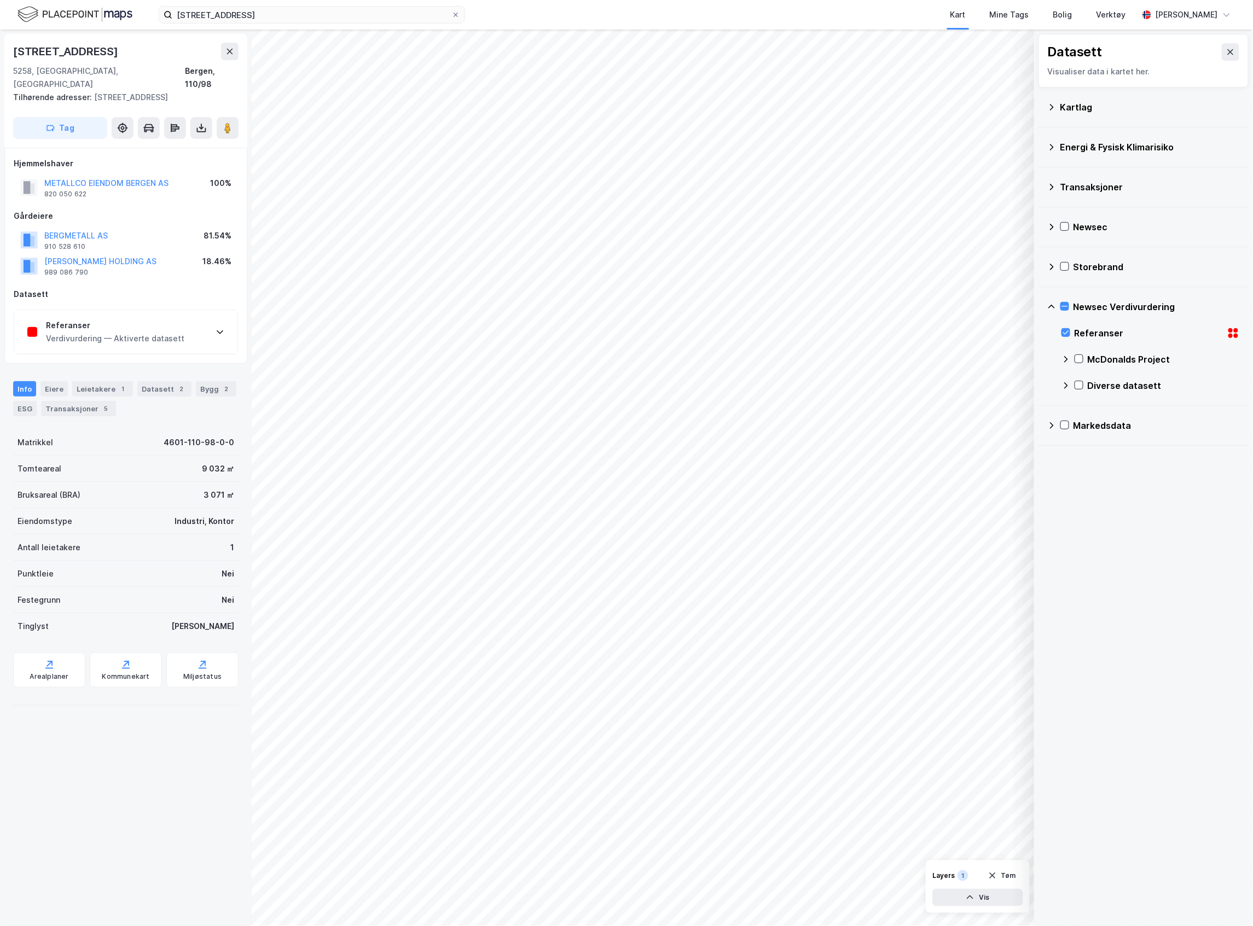
click at [165, 332] on div "Verdivurdering — Aktiverte datasett" at bounding box center [115, 338] width 138 height 13
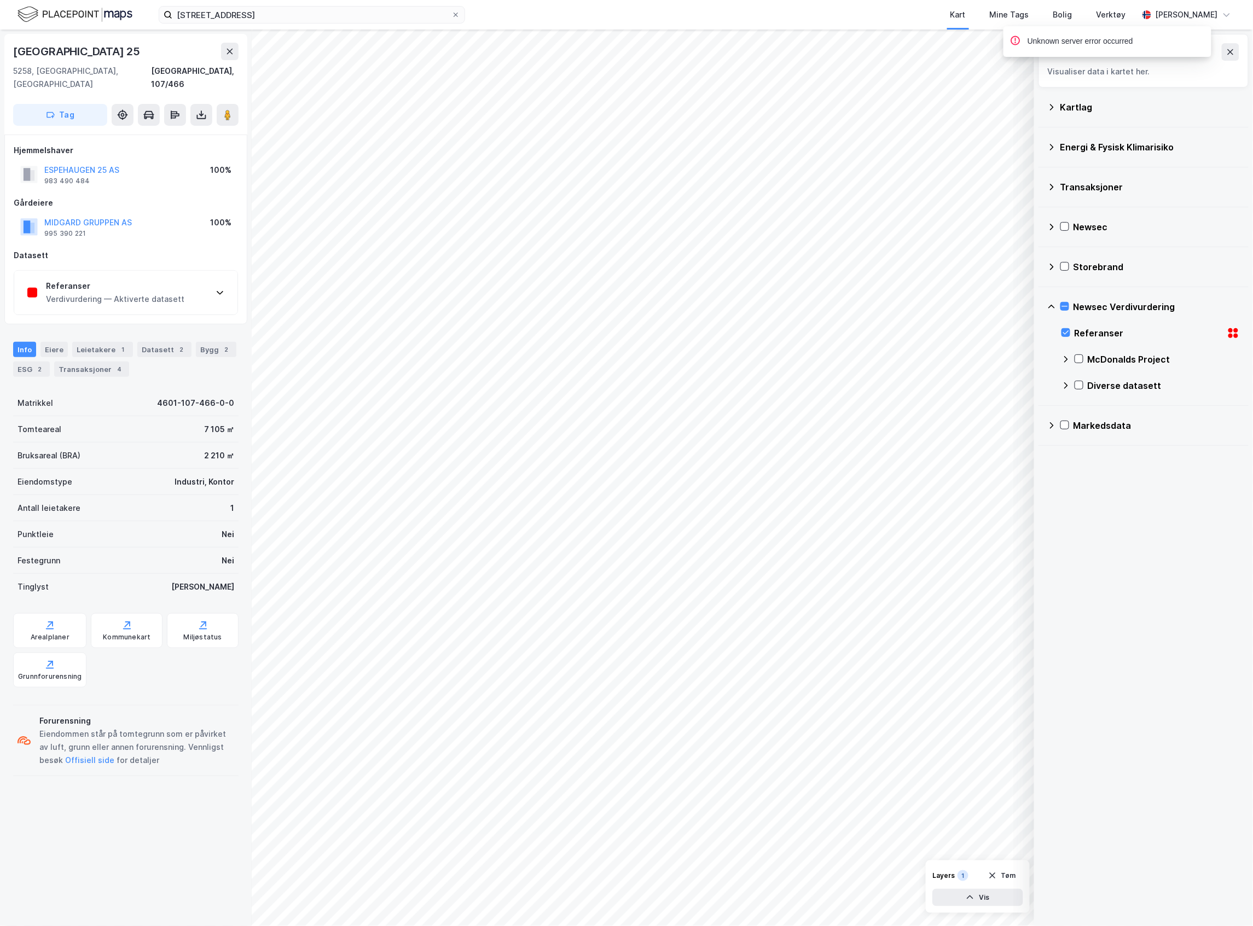
click at [143, 293] on div "Verdivurdering — Aktiverte datasett" at bounding box center [115, 299] width 138 height 13
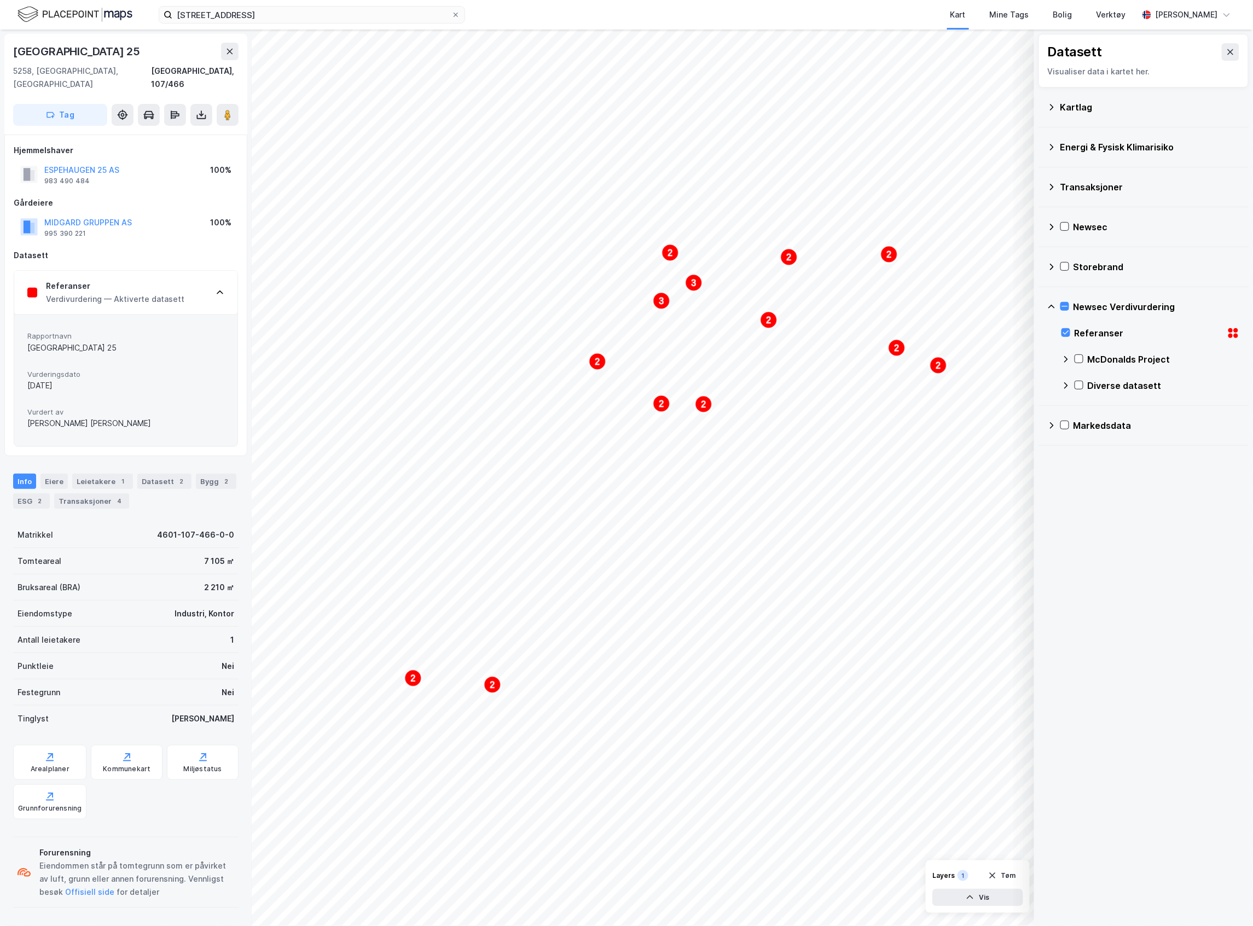
click at [1146, 116] on div "Kartlag" at bounding box center [1143, 107] width 193 height 26
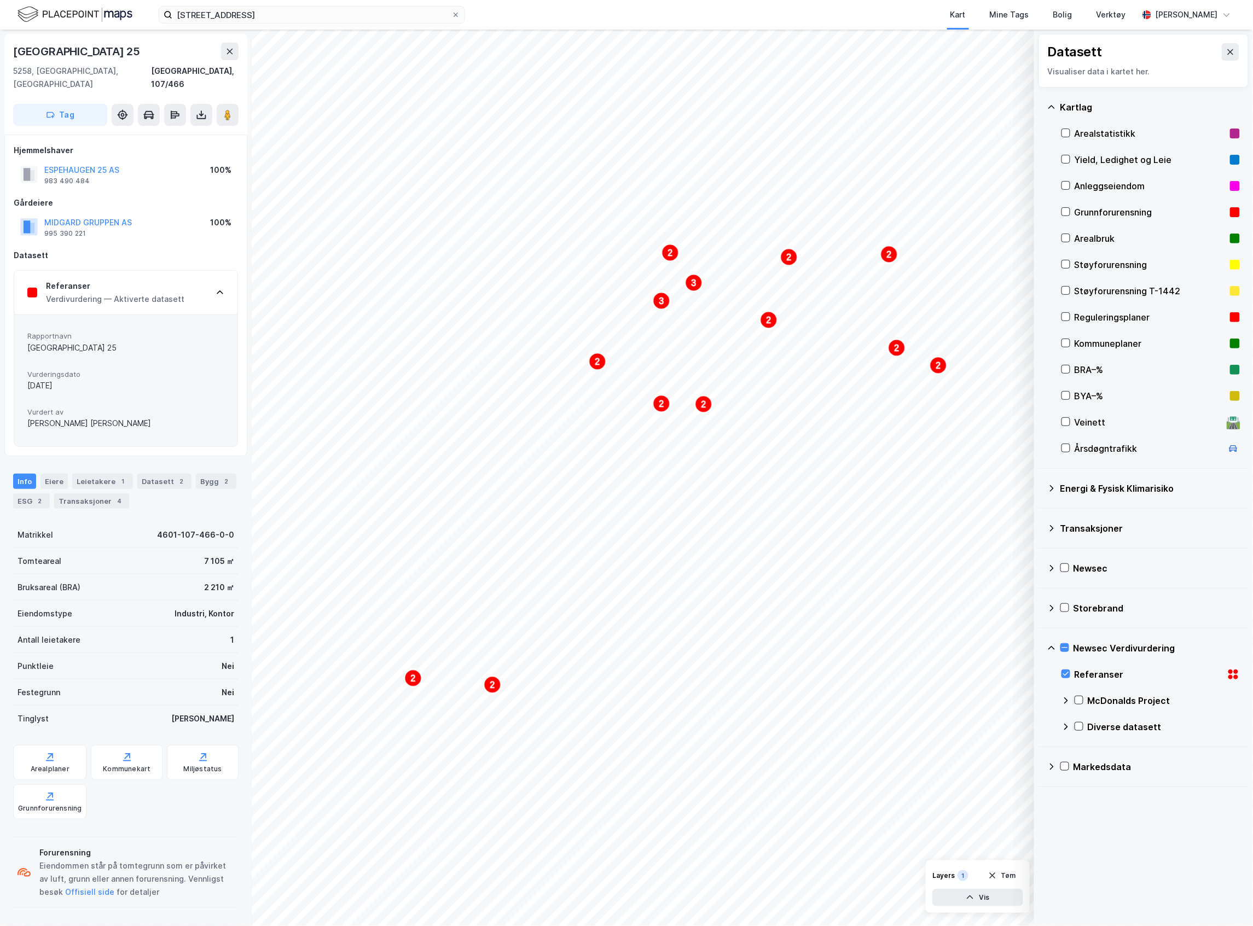
click at [1051, 106] on icon at bounding box center [1052, 106] width 7 height 3
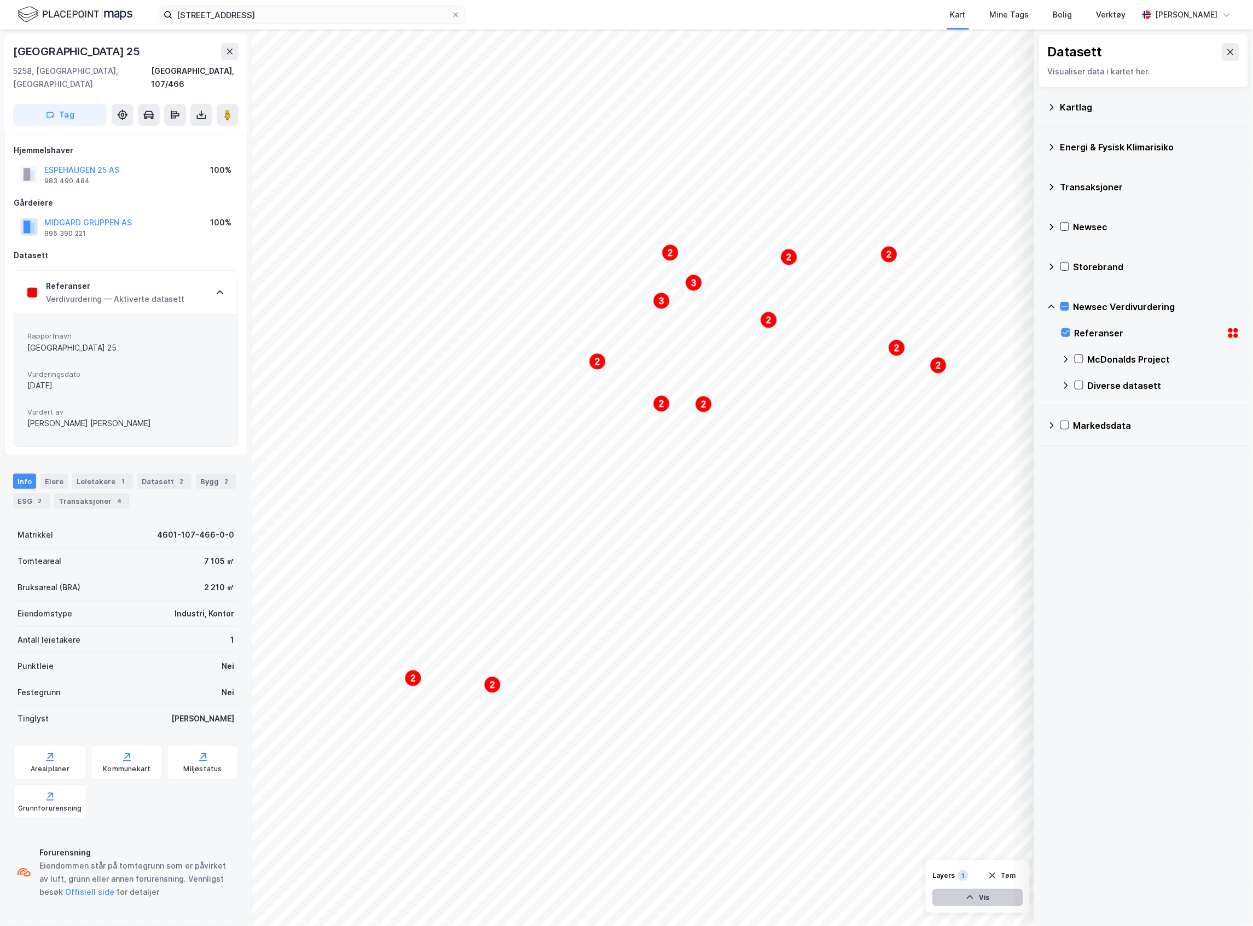
click at [964, 897] on button "Vis" at bounding box center [978, 898] width 91 height 18
click at [964, 897] on button "Lukk" at bounding box center [947, 898] width 151 height 18
click at [1066, 106] on div "Kartlag" at bounding box center [1150, 107] width 179 height 13
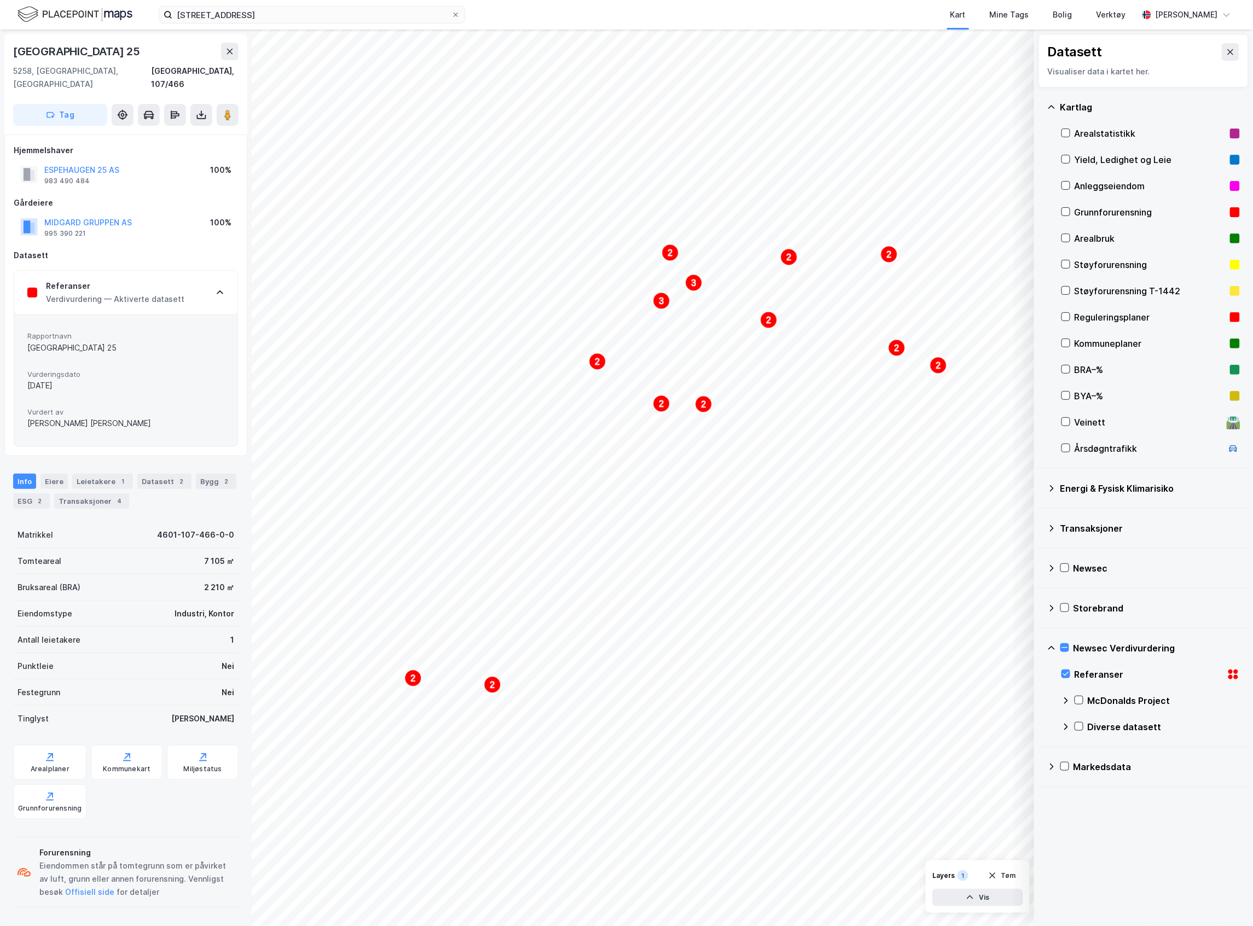
click at [1049, 521] on div "Transaksjoner" at bounding box center [1143, 529] width 193 height 26
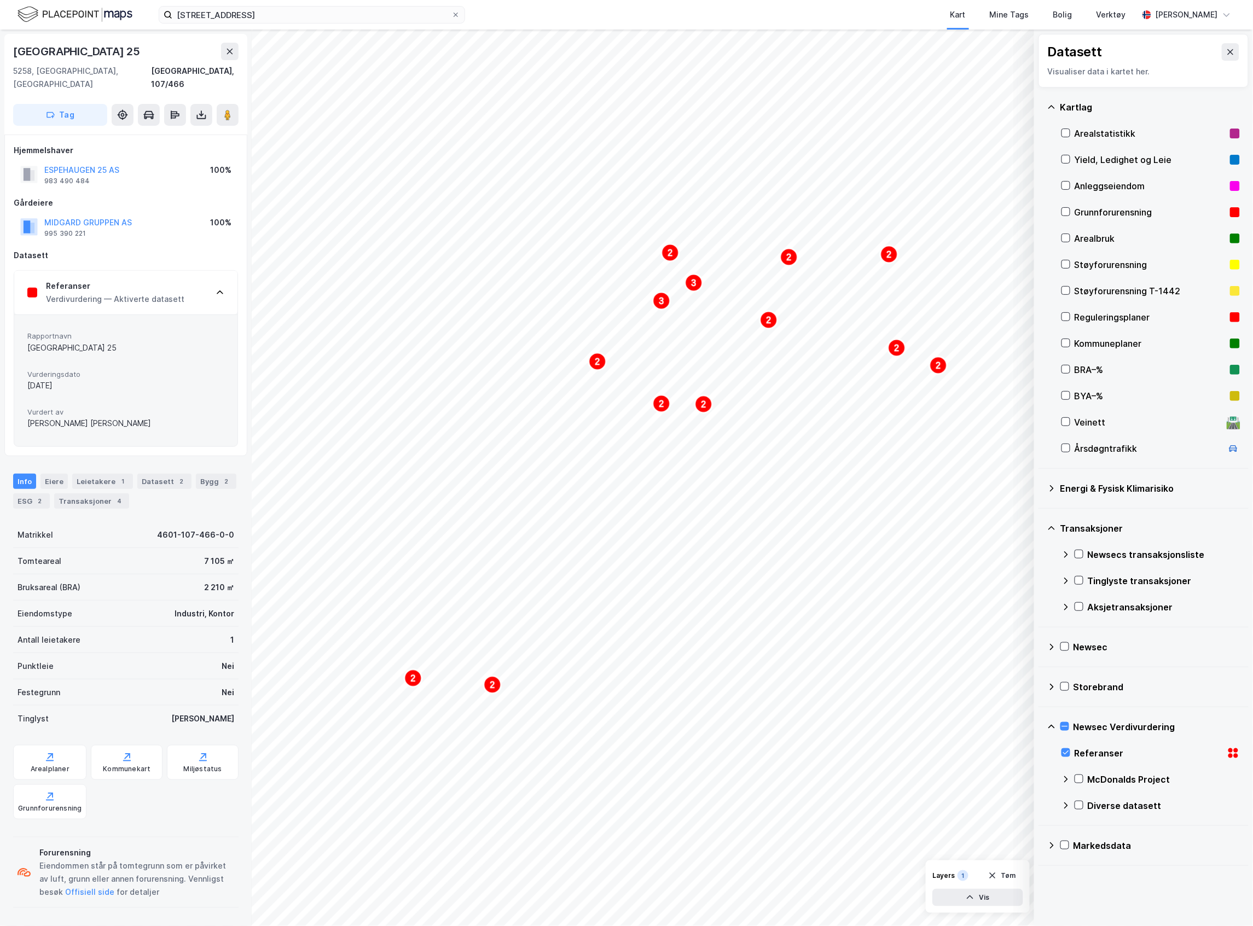
click at [1050, 522] on div "Transaksjoner" at bounding box center [1143, 529] width 193 height 26
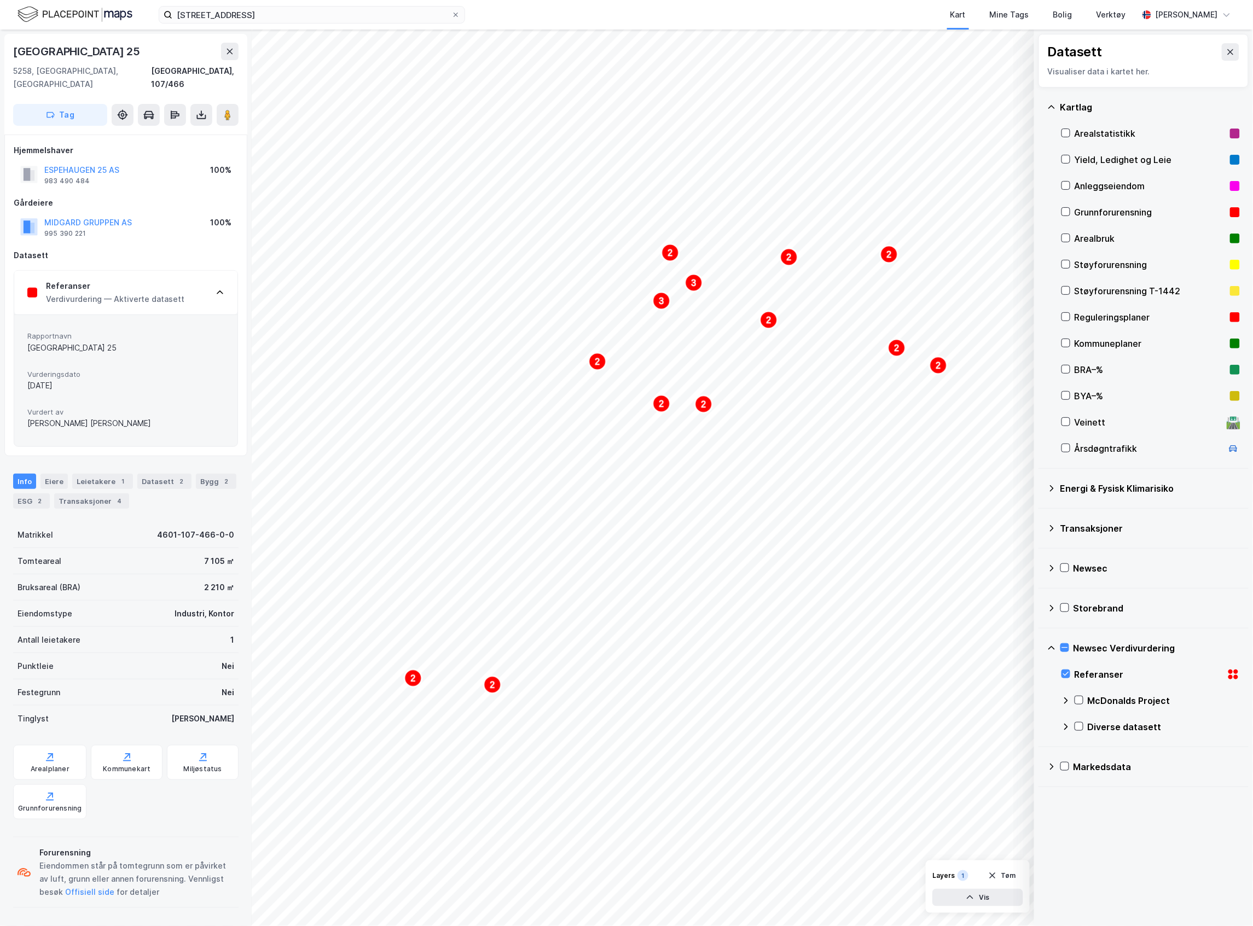
click at [1056, 572] on icon at bounding box center [1051, 568] width 9 height 9
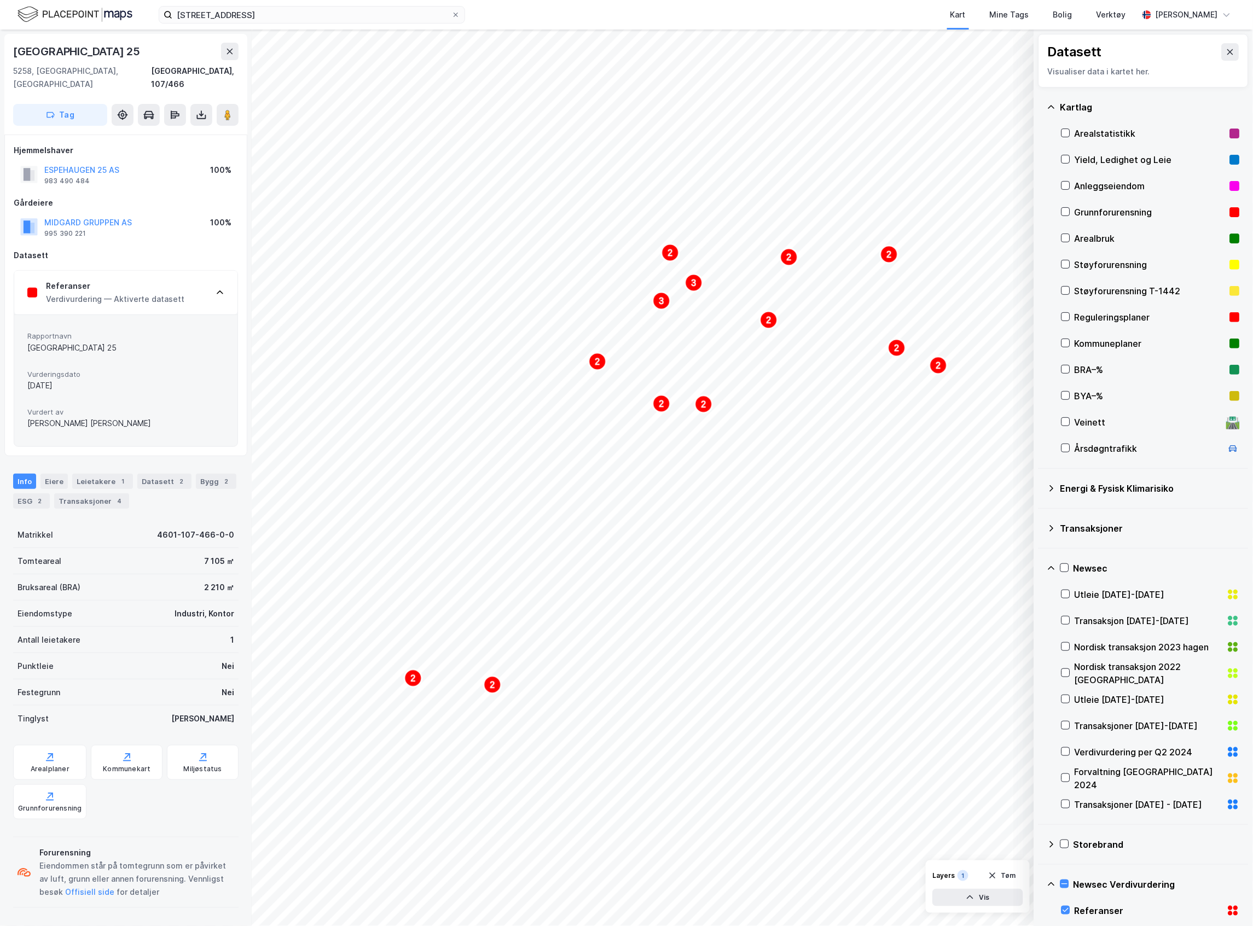
click at [1055, 570] on icon at bounding box center [1052, 568] width 7 height 4
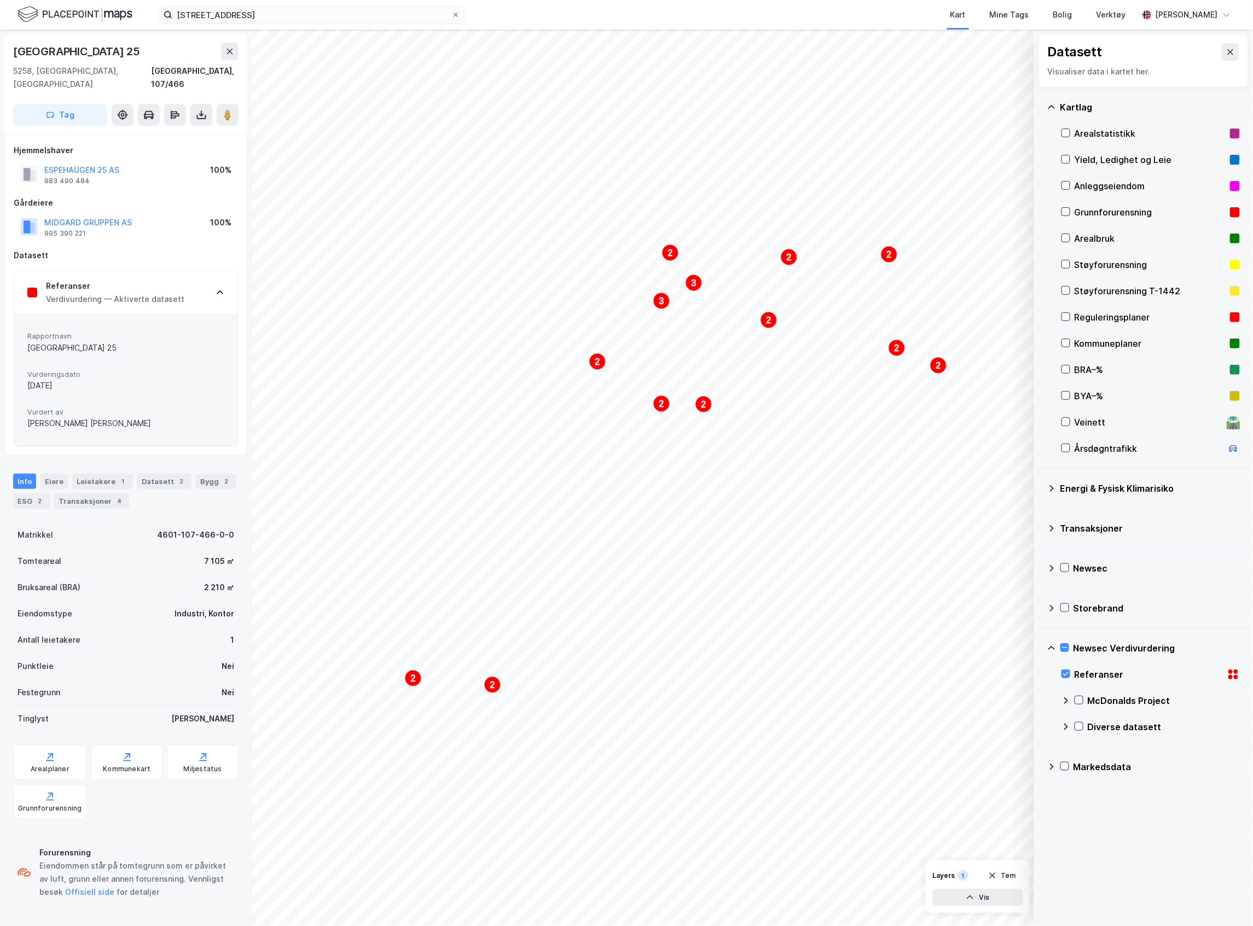
click at [1052, 771] on icon at bounding box center [1052, 767] width 4 height 7
click at [1070, 792] on icon at bounding box center [1066, 793] width 9 height 9
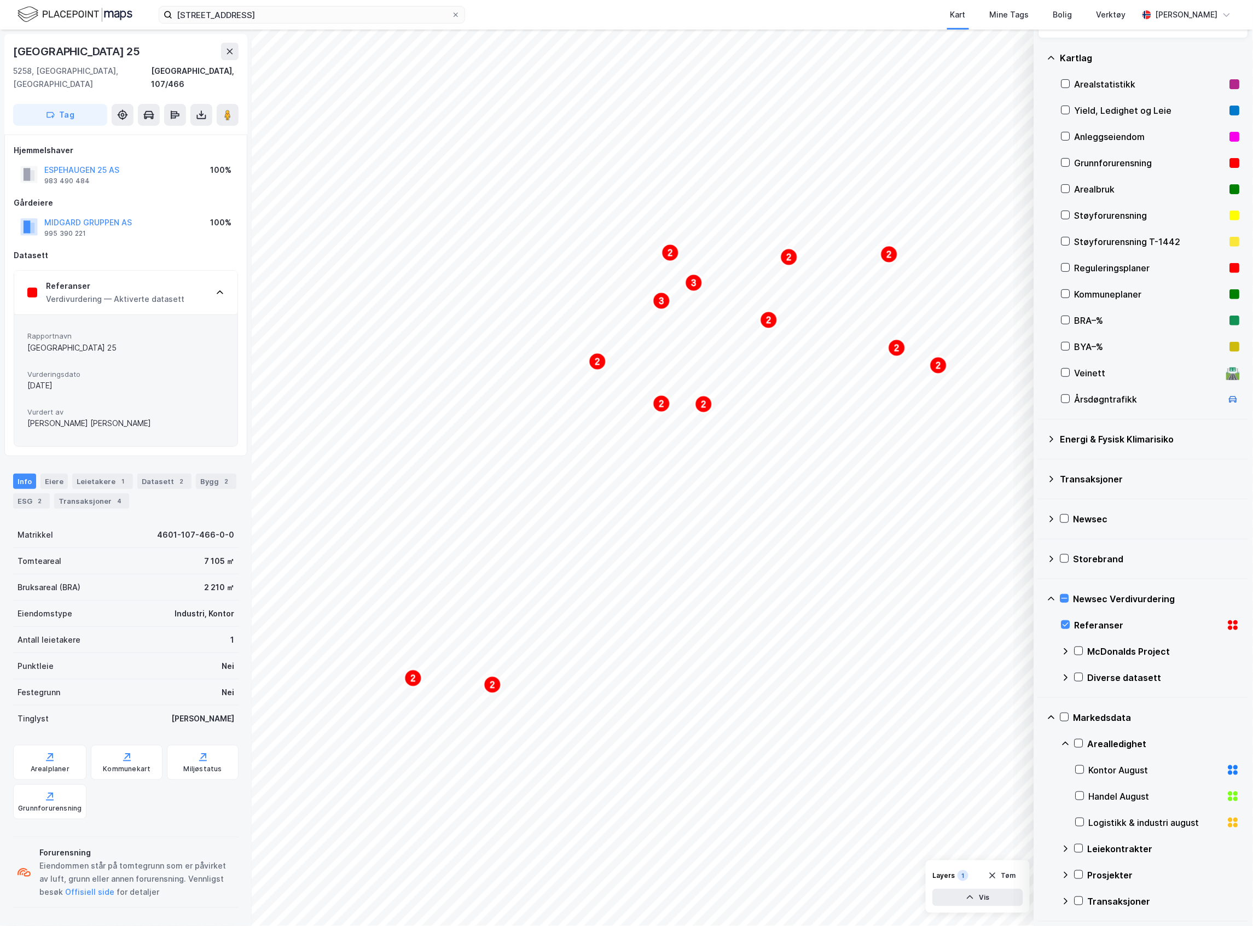
click at [1055, 59] on icon at bounding box center [1051, 58] width 9 height 9
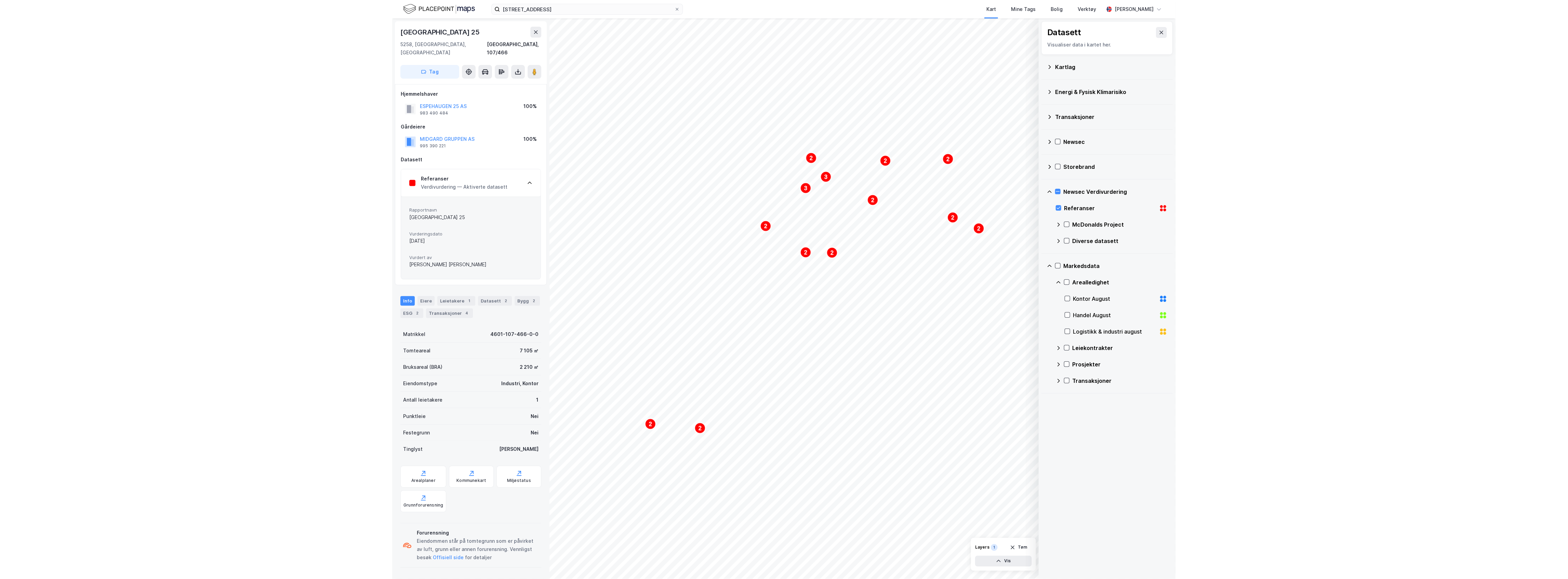
scroll to position [0, 0]
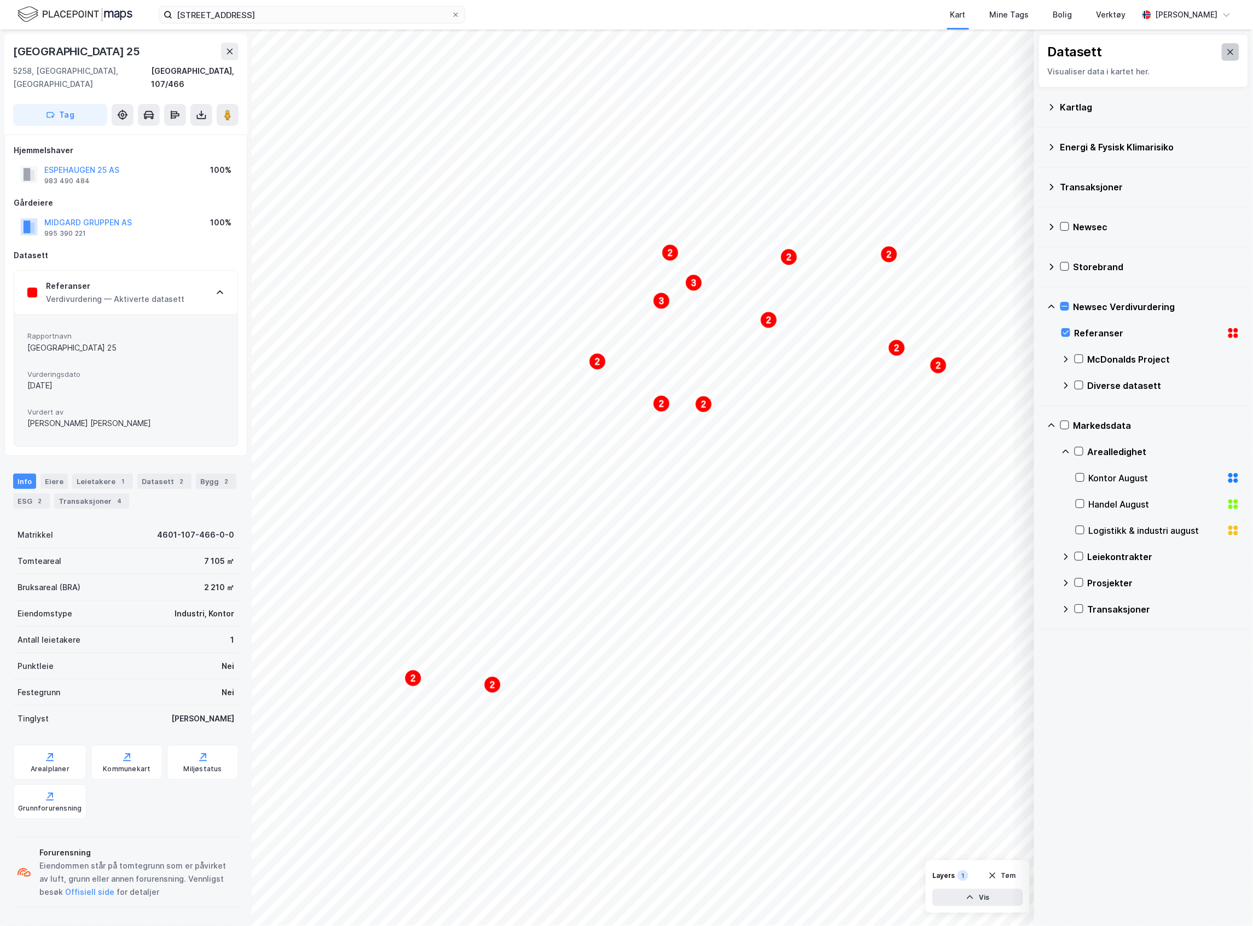
click at [1222, 44] on button at bounding box center [1231, 52] width 18 height 18
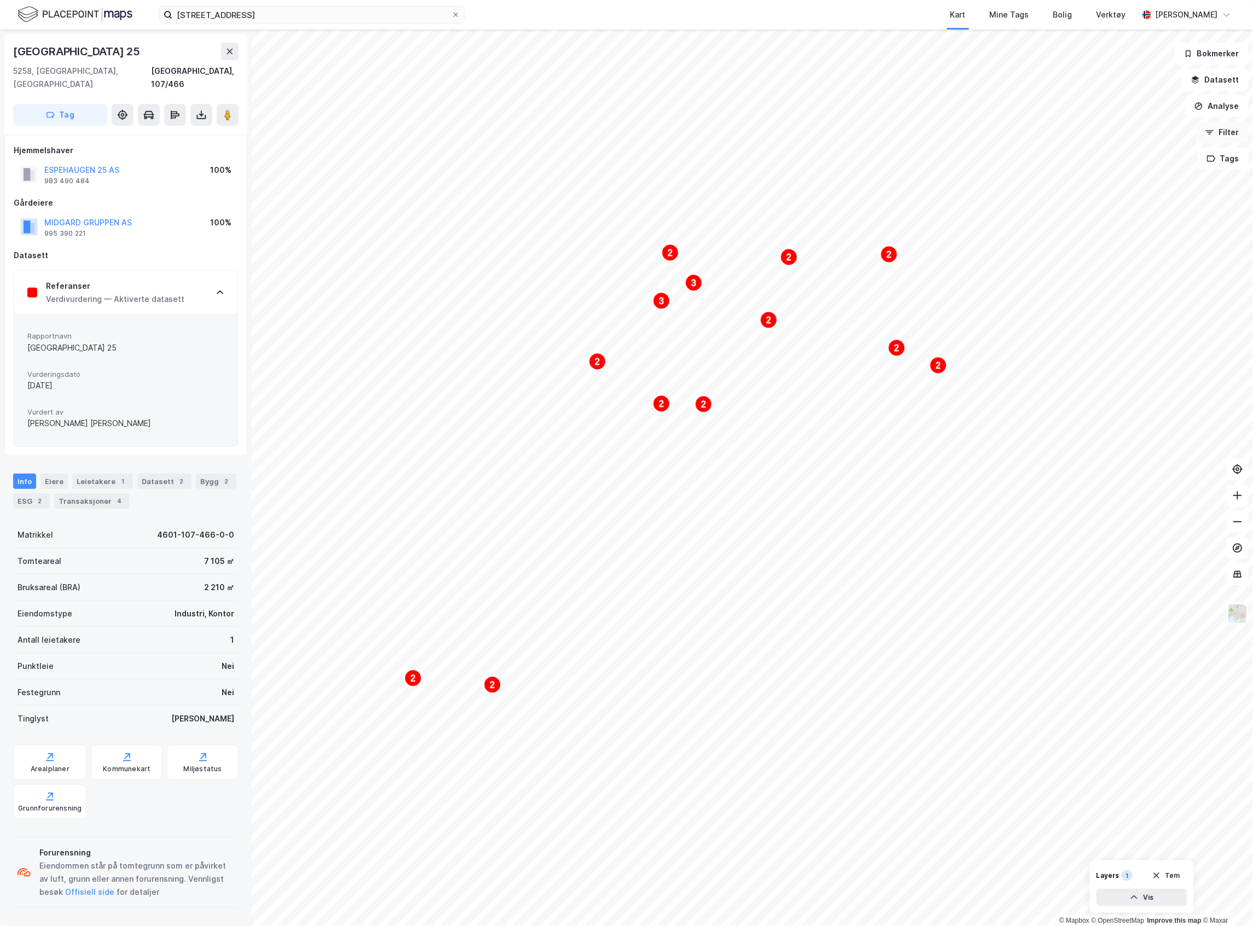
click at [1226, 127] on button "Filter" at bounding box center [1222, 132] width 53 height 22
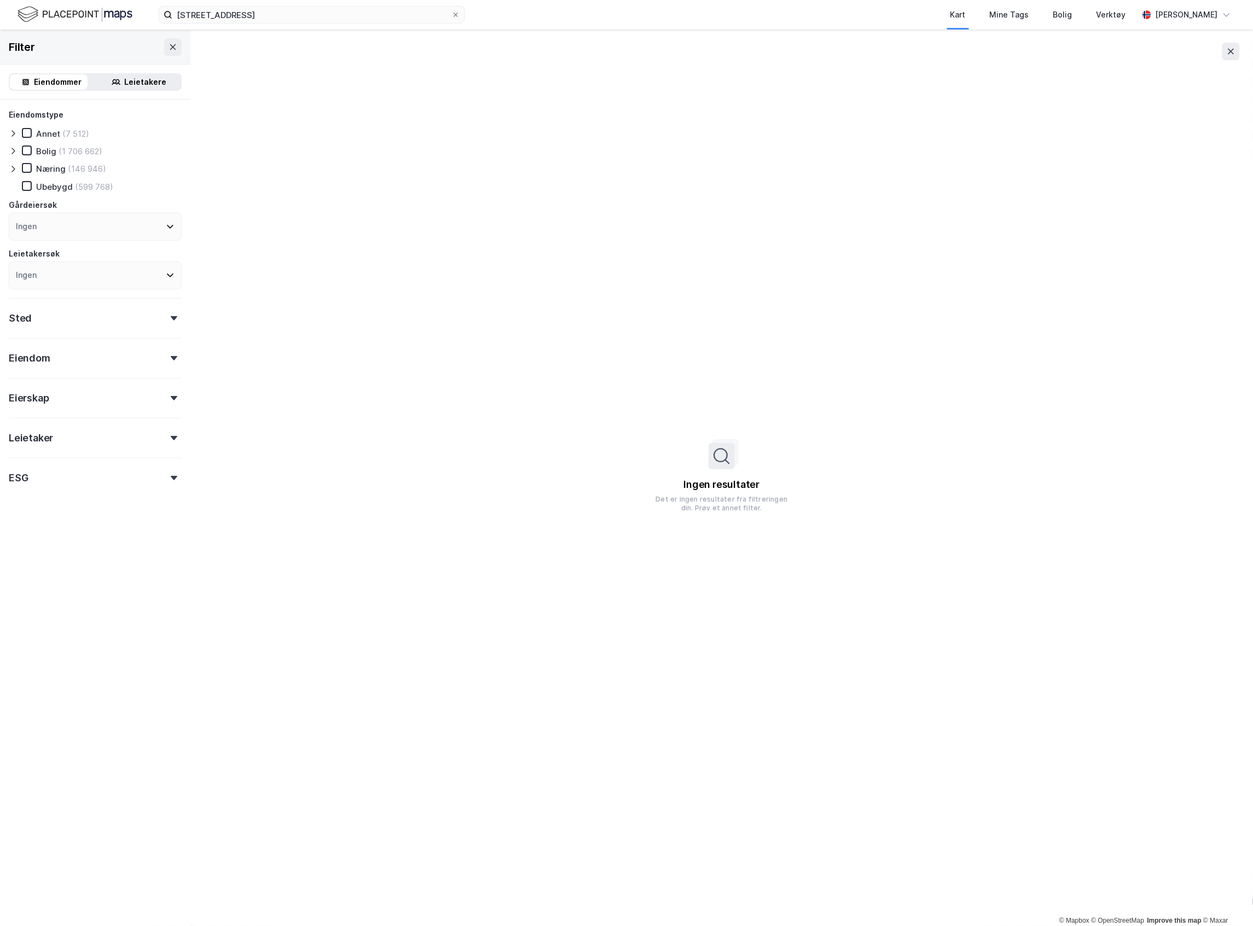
click at [13, 172] on icon at bounding box center [13, 169] width 9 height 9
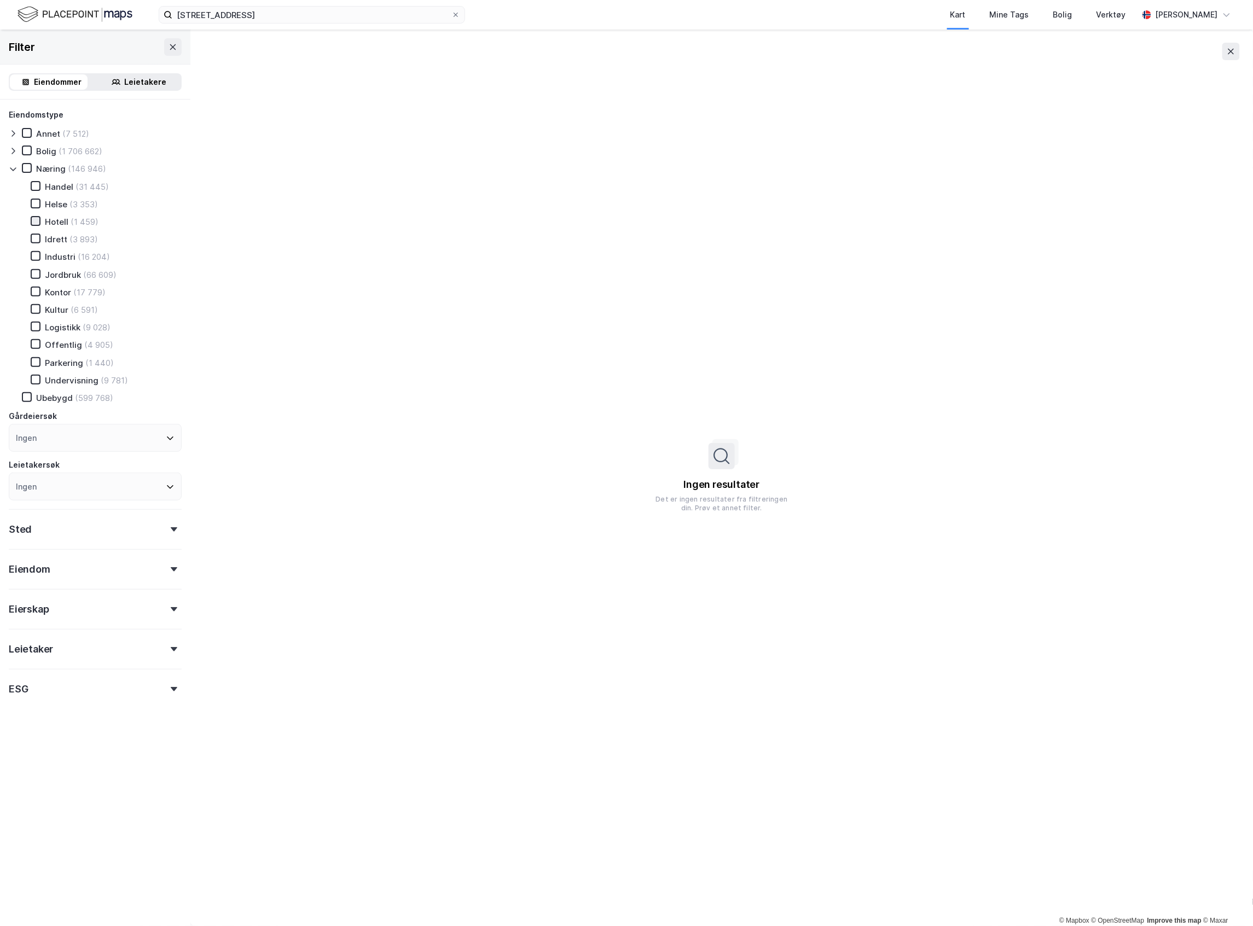
click at [32, 222] on icon at bounding box center [36, 221] width 8 height 8
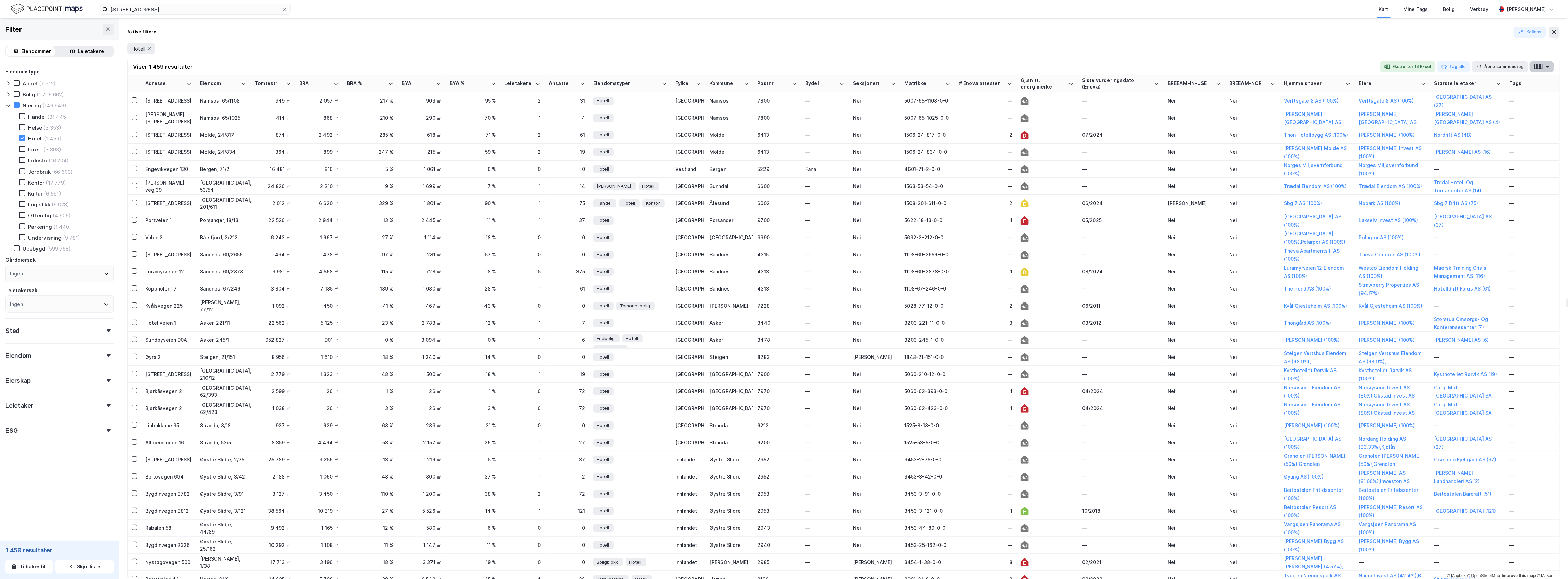
click at [1542, 65] on icon "button" at bounding box center [1541, 66] width 2 height 6
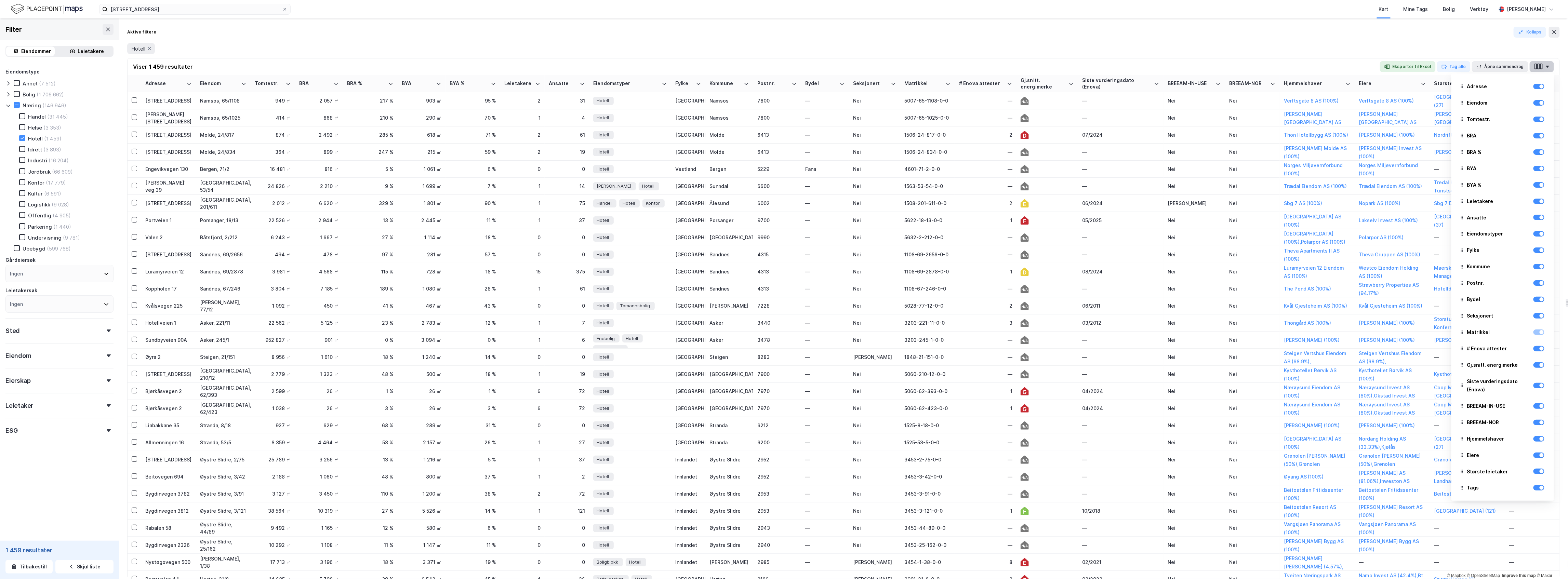
click at [1542, 65] on icon "button" at bounding box center [1541, 66] width 2 height 6
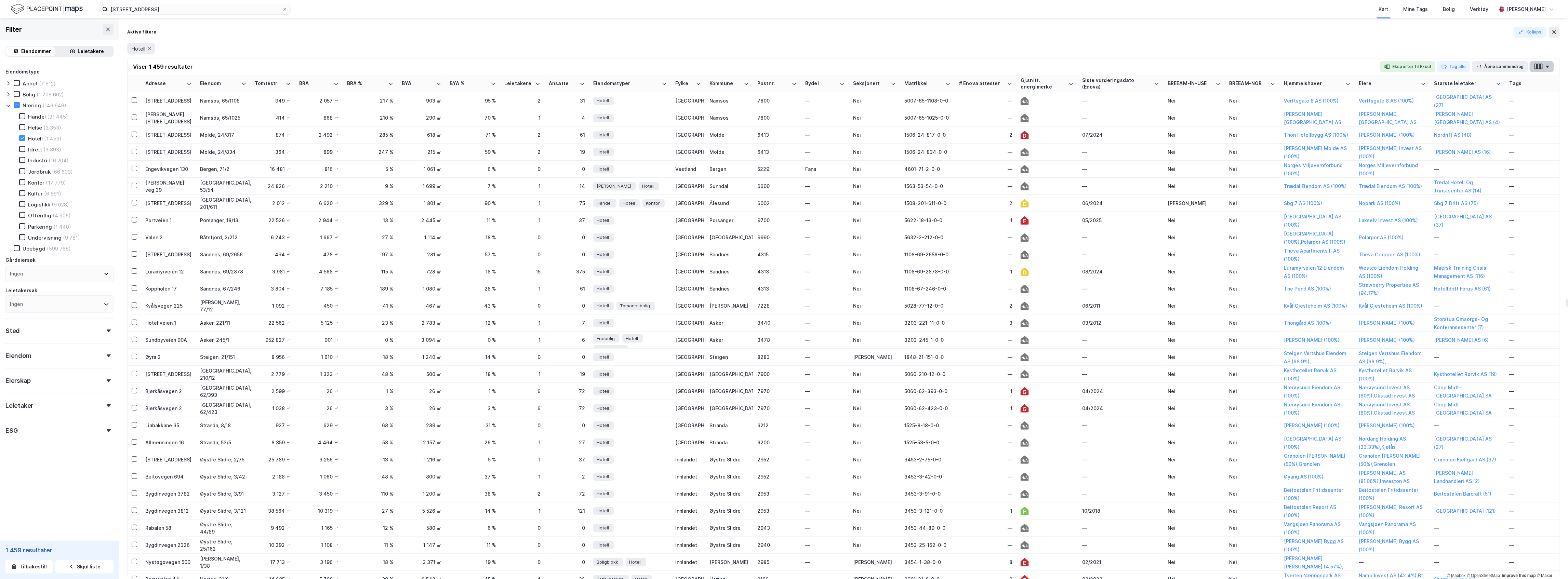
click at [1542, 65] on icon "button" at bounding box center [1541, 66] width 2 height 6
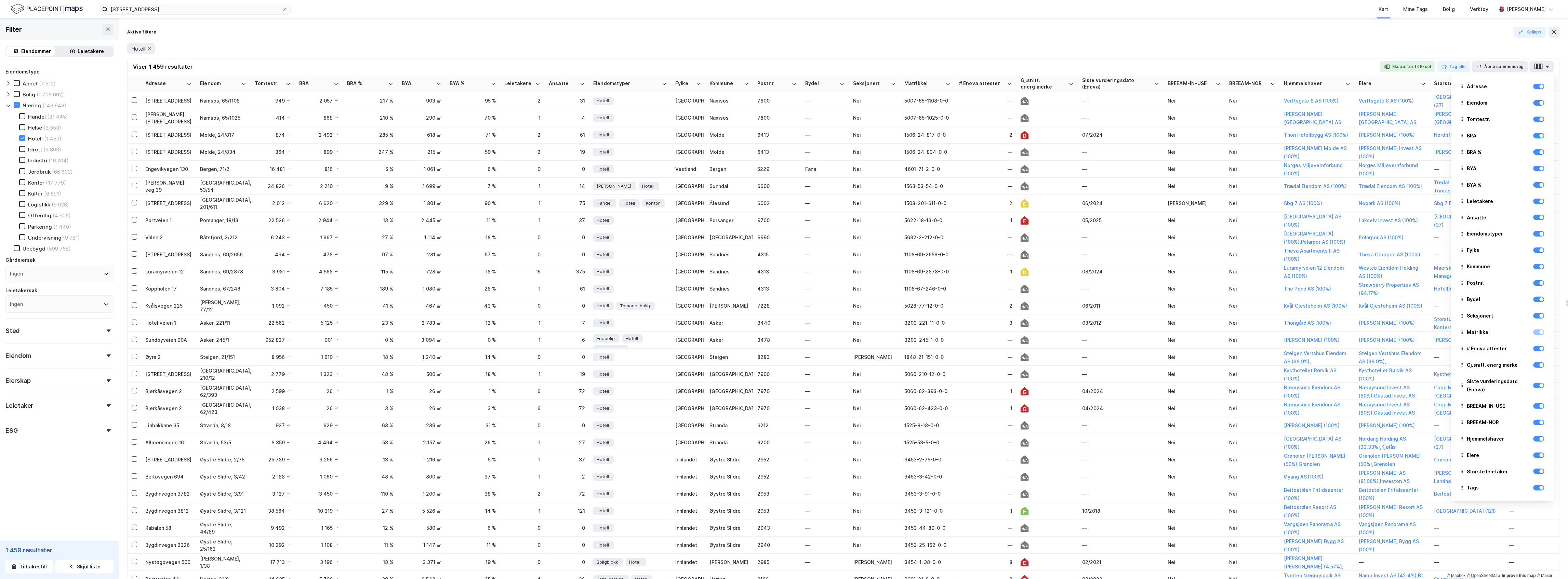
click at [1296, 33] on div "Aktive filtere Kollaps" at bounding box center [843, 32] width 1432 height 11
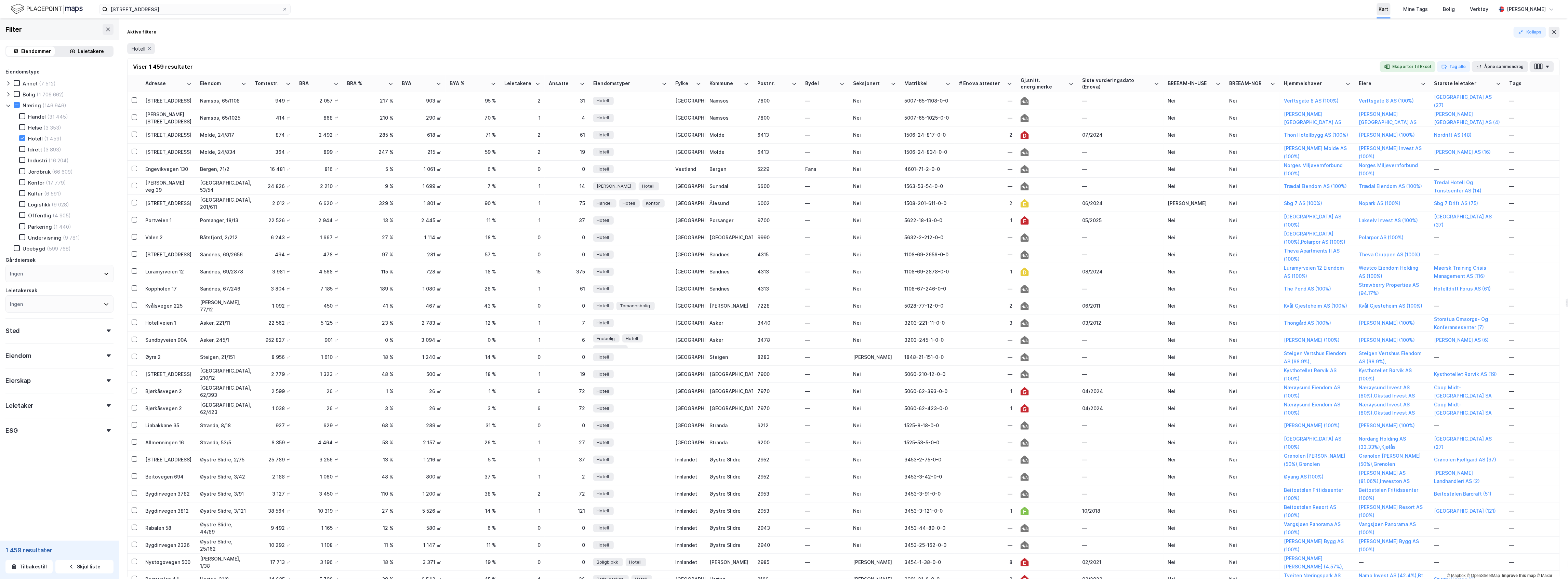
click at [1388, 9] on div "Kart" at bounding box center [1383, 9] width 9 height 8
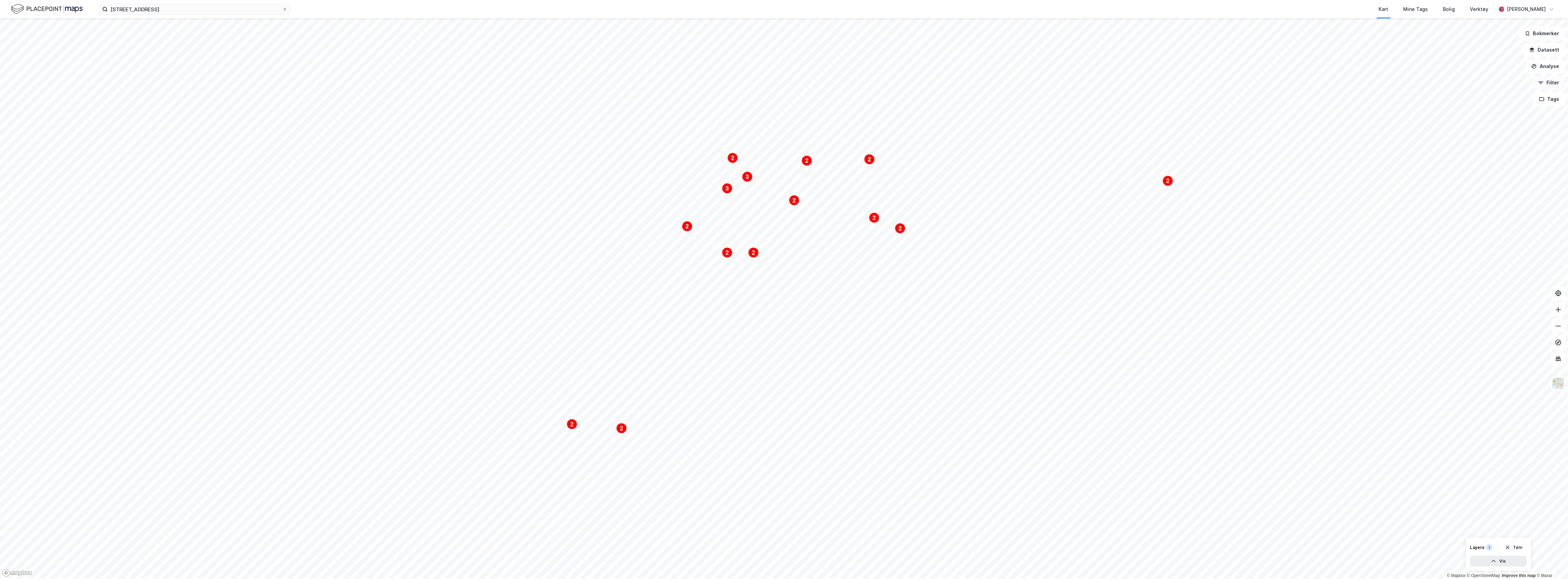
click at [1550, 82] on button "Filter" at bounding box center [1549, 82] width 33 height 14
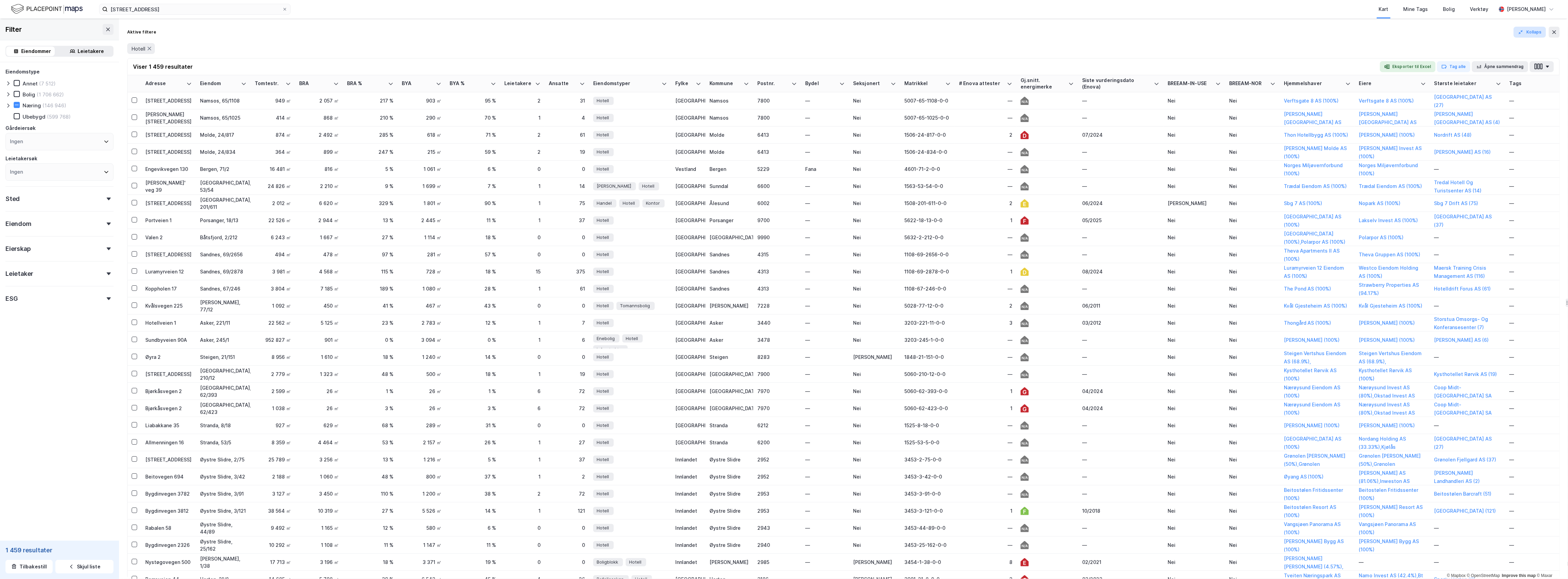
click at [1527, 34] on button "Kollaps" at bounding box center [1530, 32] width 32 height 11
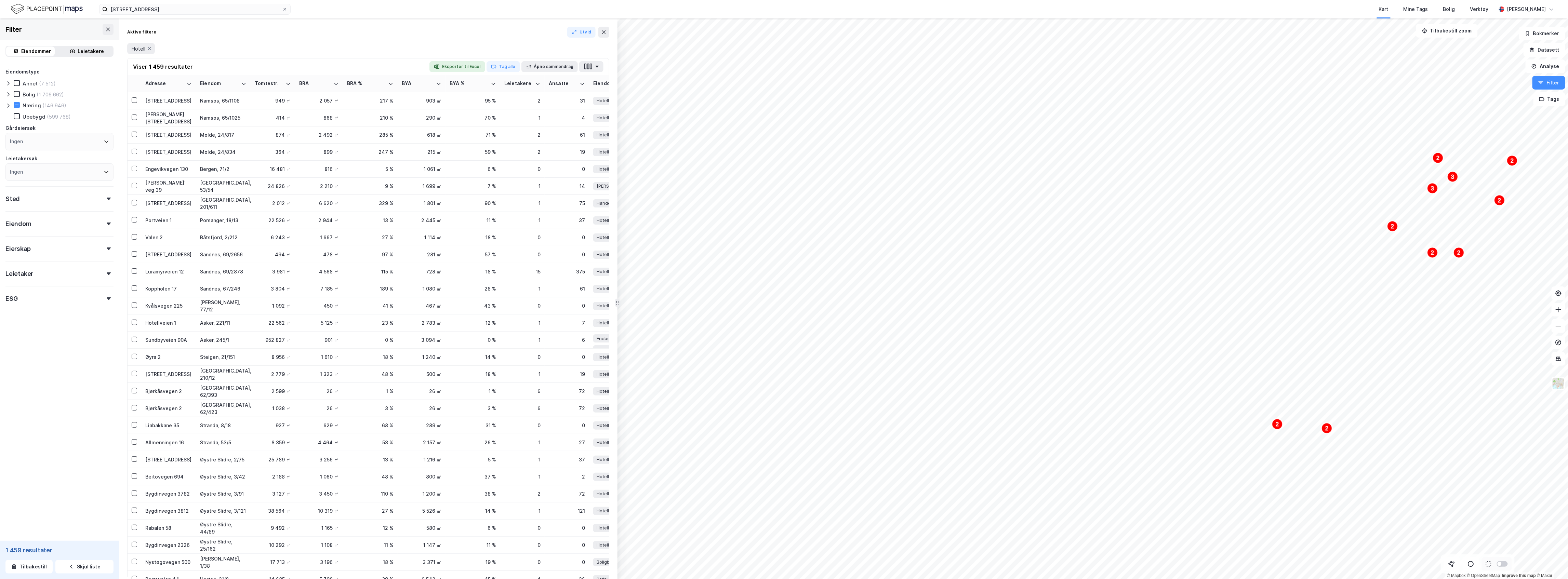
drag, startPoint x: 1410, startPoint y: 216, endPoint x: 617, endPoint y: 162, distance: 794.8
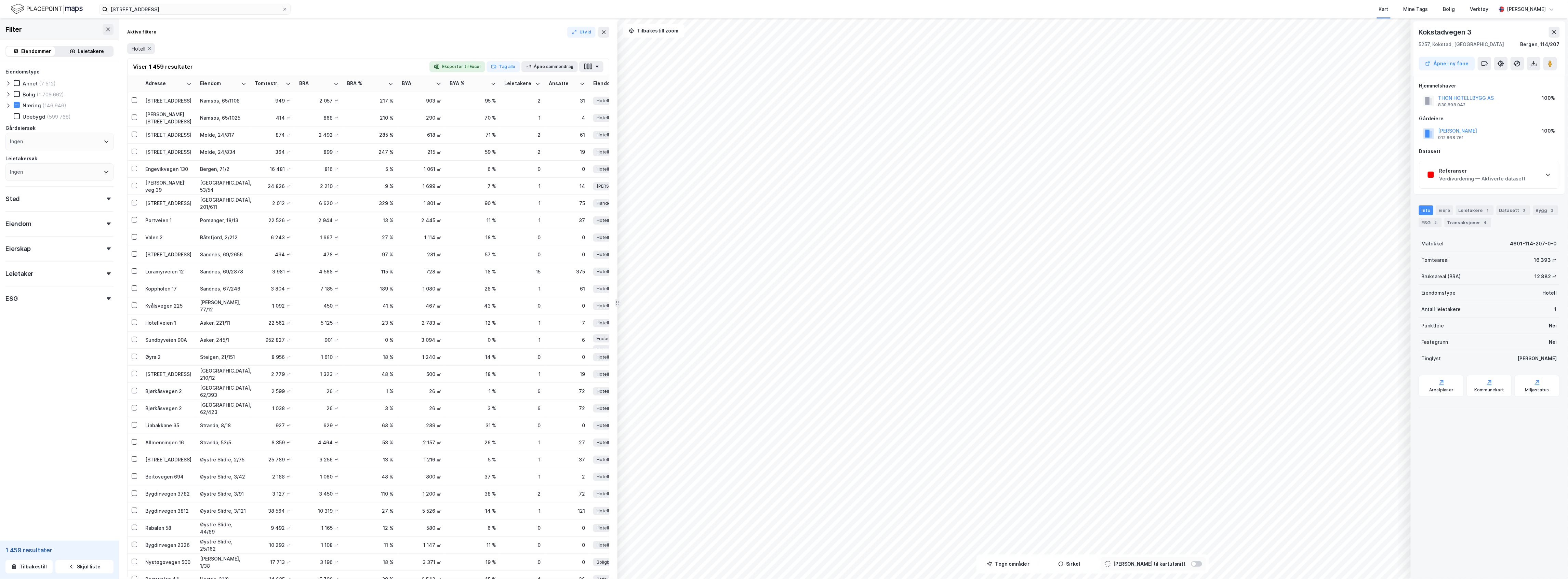
click at [1503, 186] on div "Referanser Verdivurdering — Aktiverte datasett" at bounding box center [1489, 175] width 139 height 27
click at [1501, 179] on div "Verdivurdering — Aktiverte datasett" at bounding box center [1482, 179] width 86 height 8
click at [1499, 176] on div "Verdivurdering — Aktiverte datasett" at bounding box center [1482, 179] width 86 height 8
click at [1481, 180] on div "Verdivurdering — Aktiverte datasett" at bounding box center [1482, 179] width 86 height 8
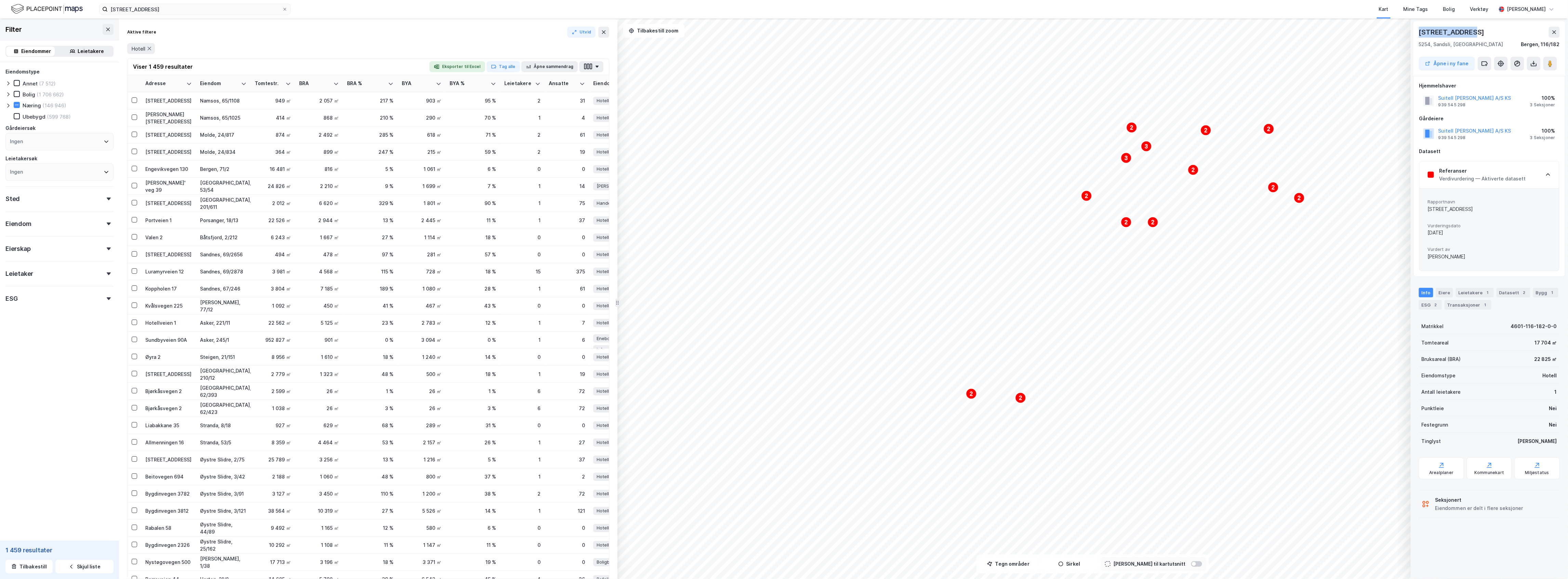
click at [1395, 36] on div "2 2 2 2 2 2 2 2 2 2 2 3 3 2 2 © Mapbox © OpenStreetMap Improve this map © [STRE…" at bounding box center [784, 299] width 1568 height 560
copy div "© Mapbox © OpenStreetMap Improve this map © [STREET_ADDRESS]"
